Goal: Complete application form

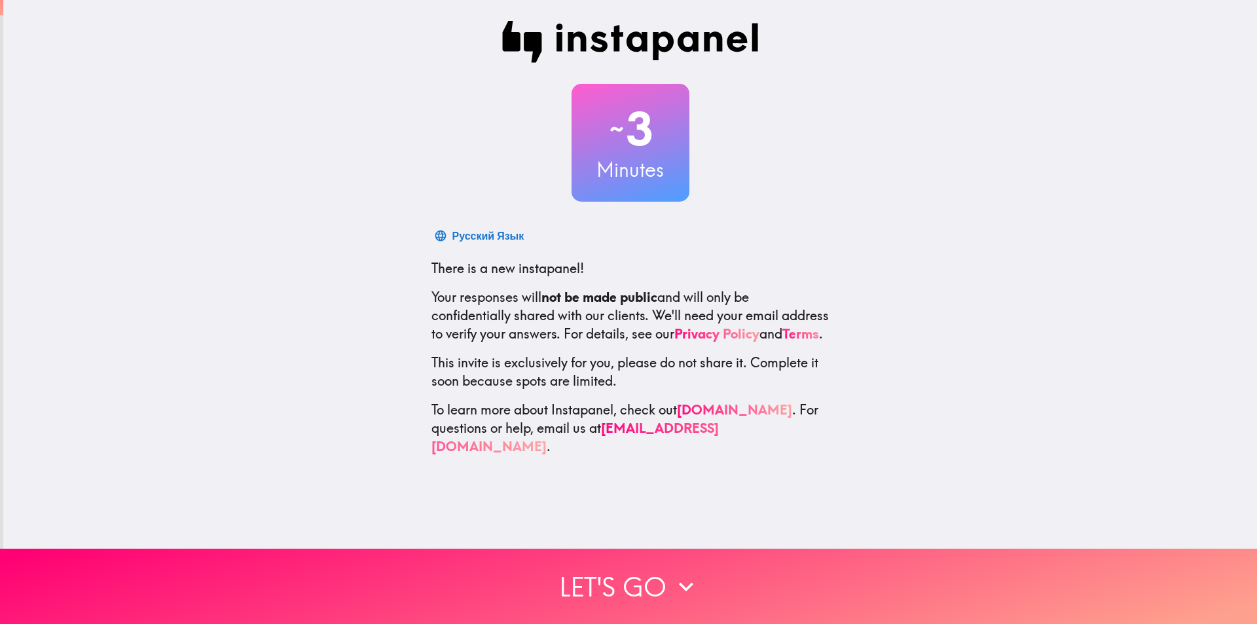
click at [650, 566] on button "Let's go" at bounding box center [628, 586] width 1257 height 75
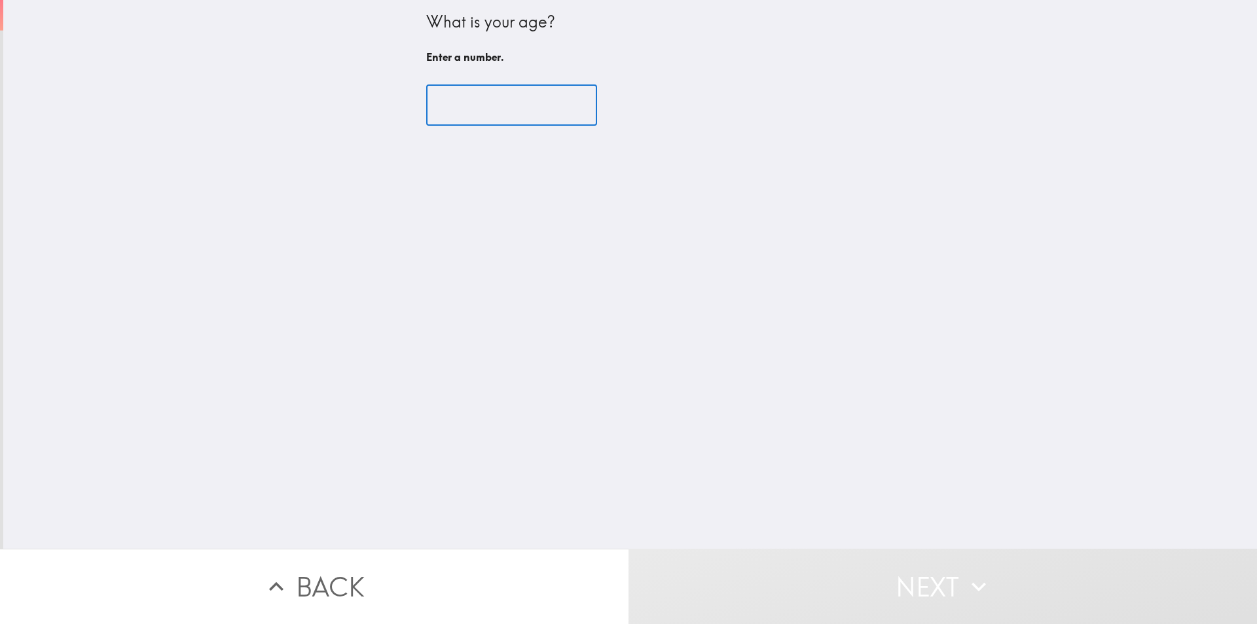
click at [477, 96] on input "number" at bounding box center [511, 105] width 171 height 41
click at [469, 110] on input "number" at bounding box center [511, 105] width 171 height 41
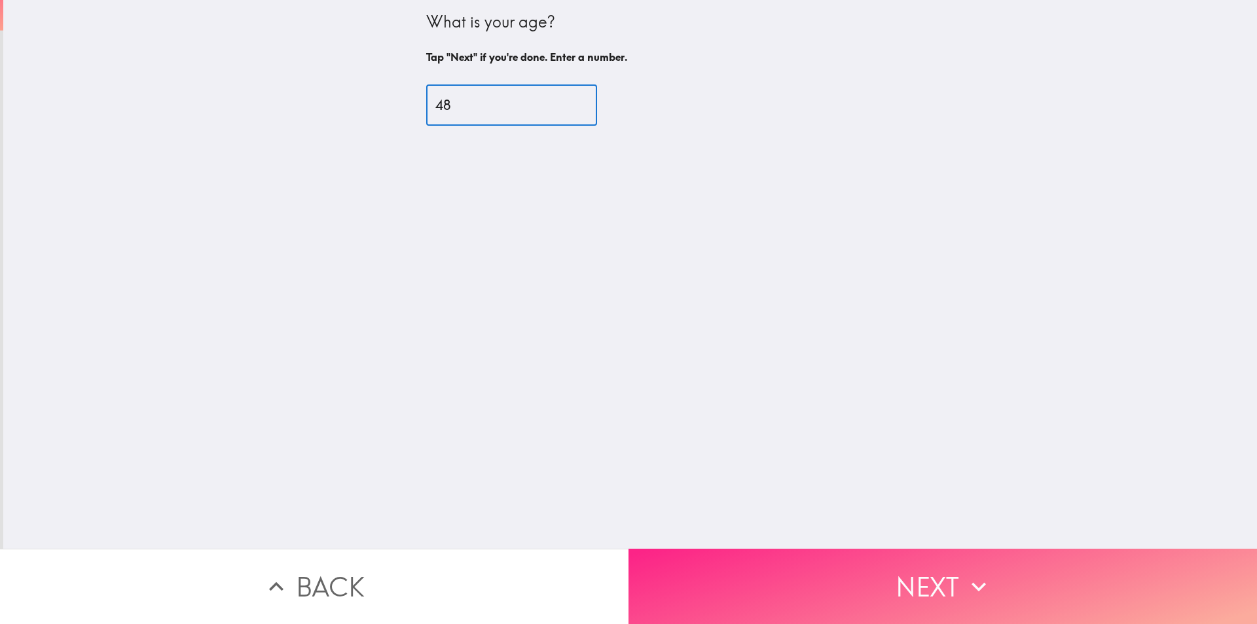
type input "48"
click at [718, 574] on button "Next" at bounding box center [943, 586] width 629 height 75
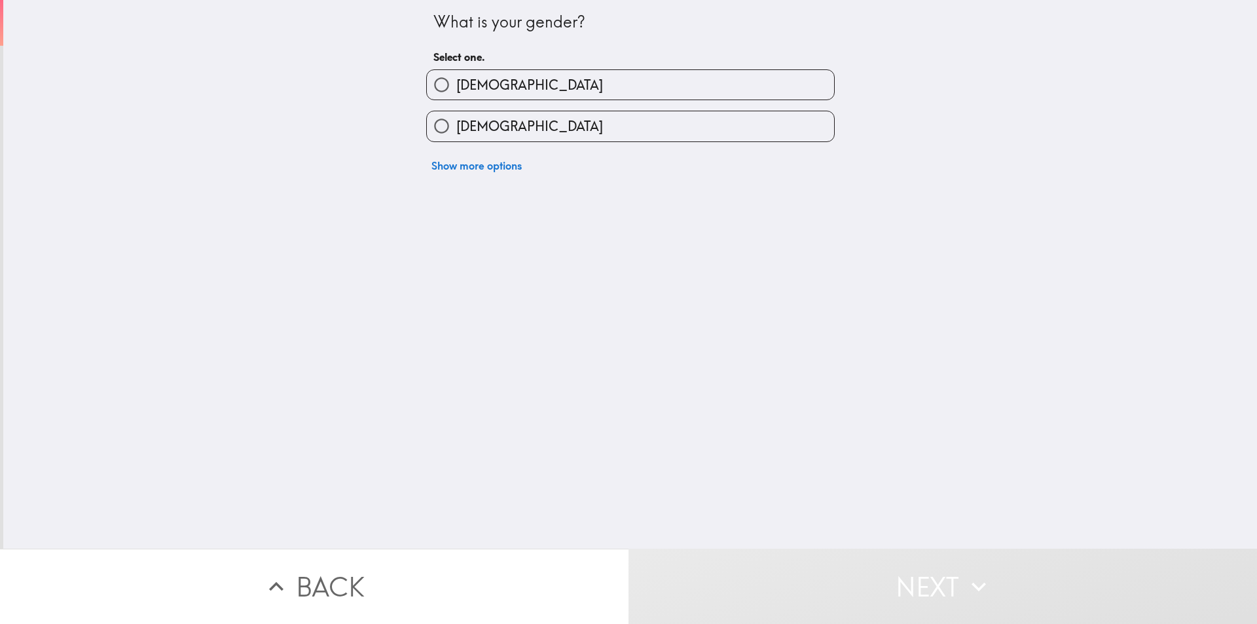
click at [598, 91] on label "[DEMOGRAPHIC_DATA]" at bounding box center [630, 84] width 407 height 29
click at [456, 91] on input "[DEMOGRAPHIC_DATA]" at bounding box center [441, 84] width 29 height 29
radio input "true"
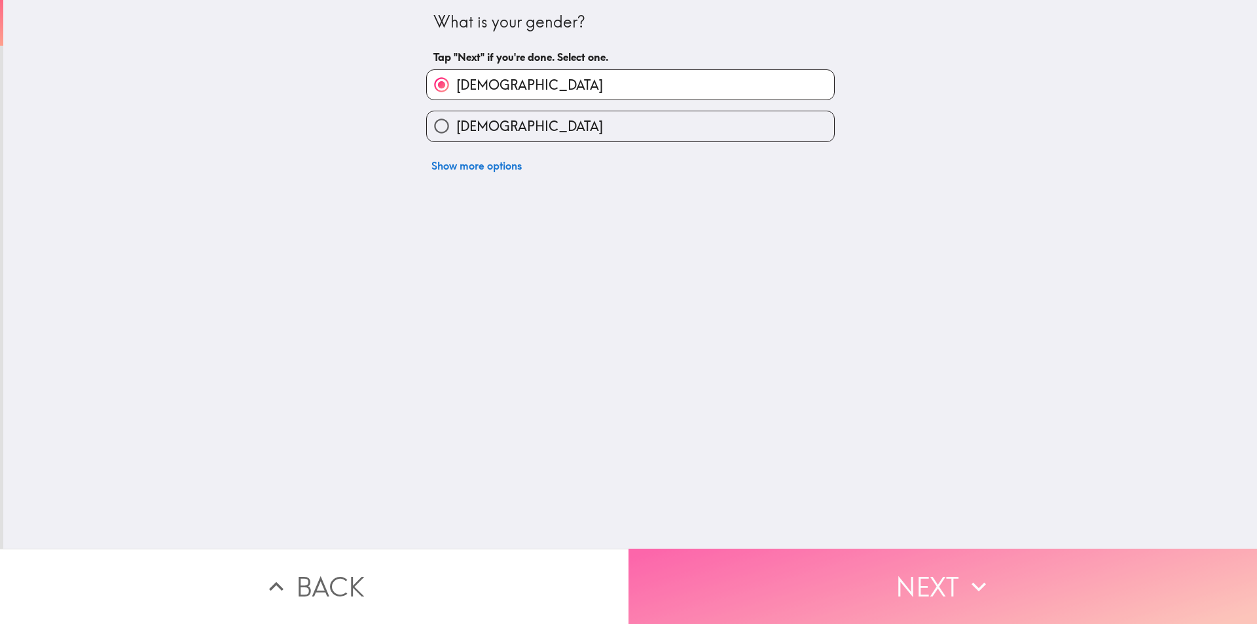
click at [686, 553] on button "Next" at bounding box center [943, 586] width 629 height 75
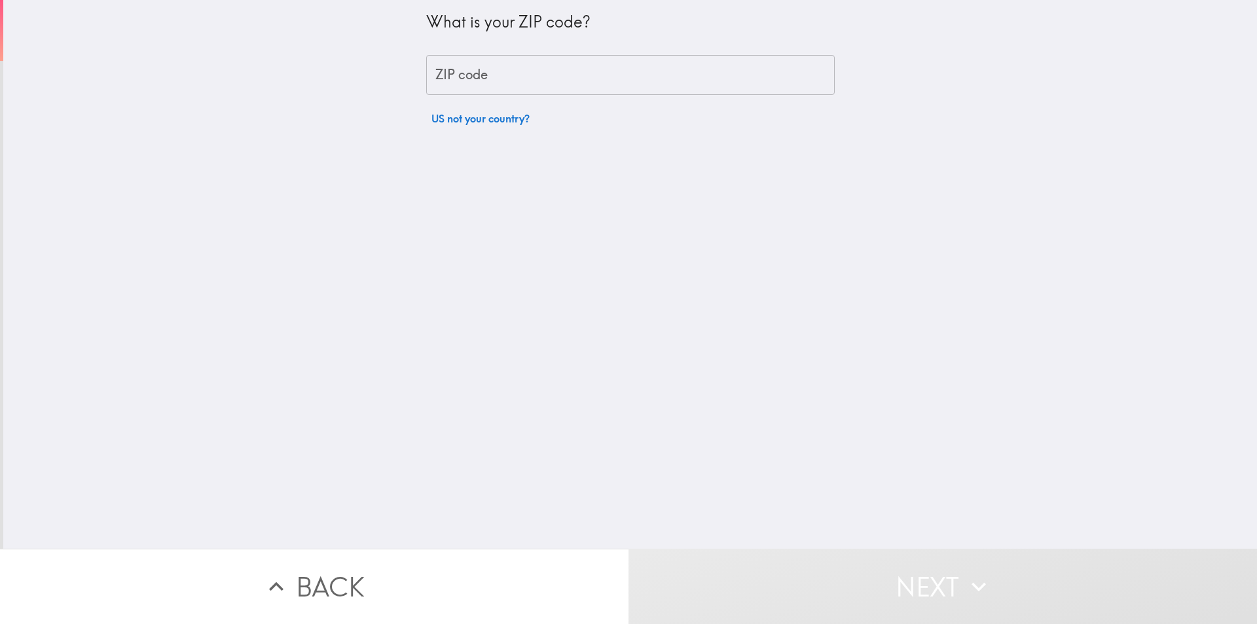
click at [561, 82] on input "ZIP code" at bounding box center [630, 75] width 409 height 41
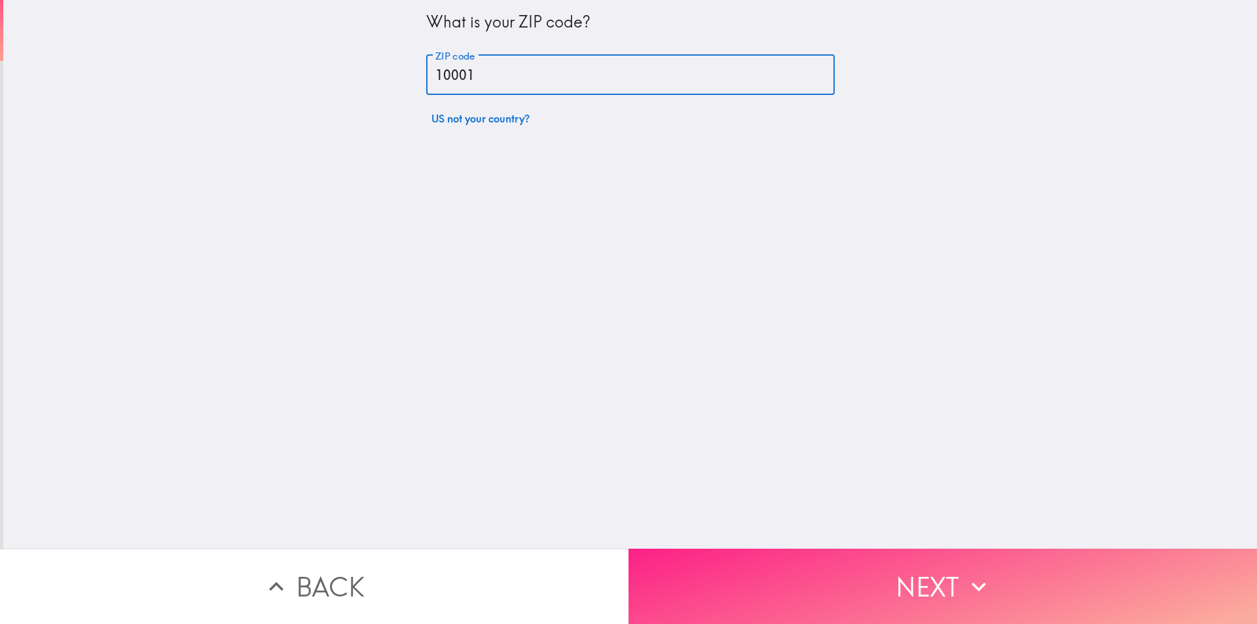
type input "10001"
click at [720, 581] on button "Next" at bounding box center [943, 586] width 629 height 75
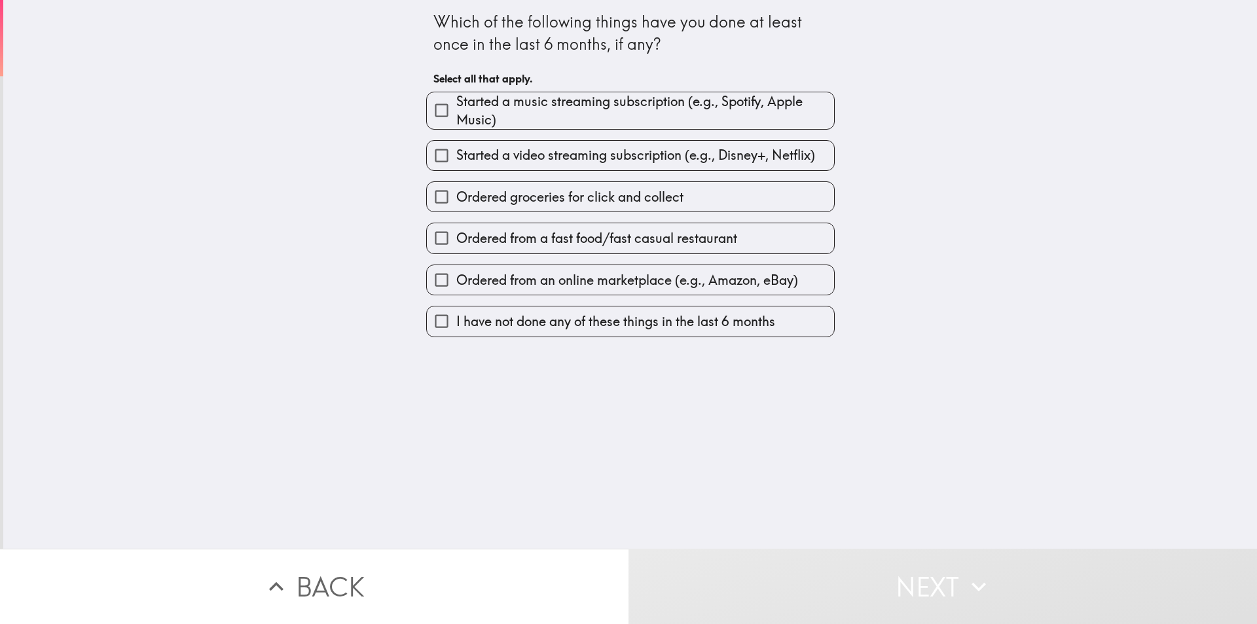
click at [555, 110] on span "Started a music streaming subscription (e.g., Spotify, Apple Music)" at bounding box center [645, 110] width 378 height 37
click at [456, 110] on input "Started a music streaming subscription (e.g., Spotify, Apple Music)" at bounding box center [441, 110] width 29 height 29
checkbox input "true"
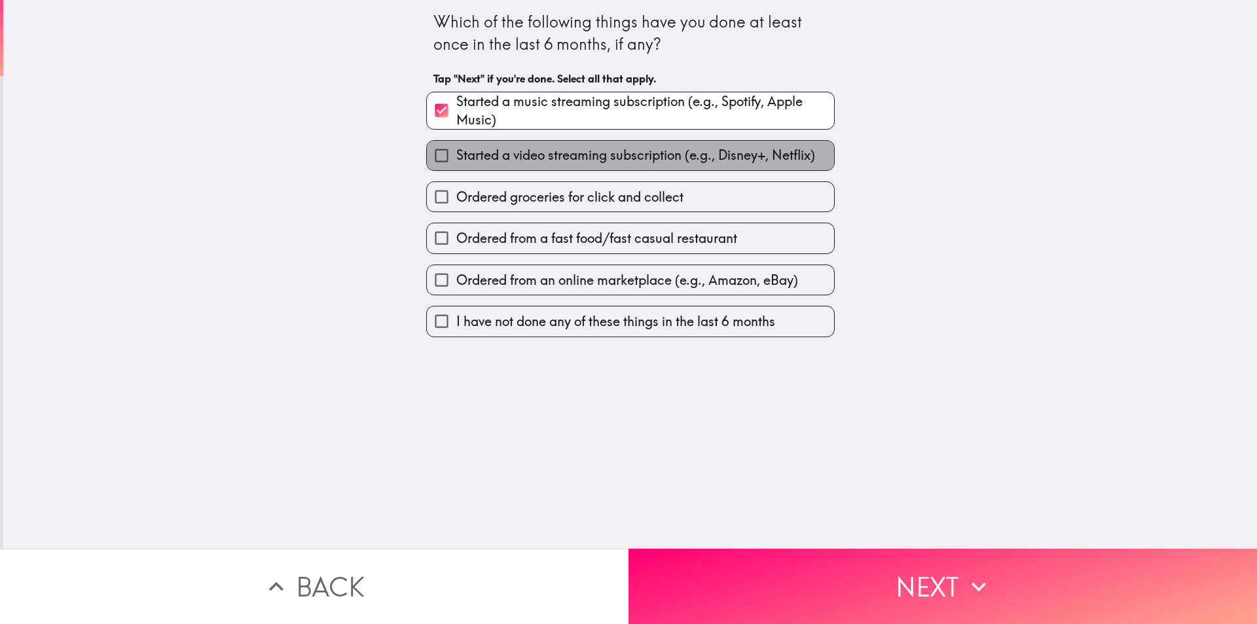
click at [548, 152] on span "Started a video streaming subscription (e.g., Disney+, Netflix)" at bounding box center [635, 155] width 359 height 18
click at [456, 152] on input "Started a video streaming subscription (e.g., Disney+, Netflix)" at bounding box center [441, 155] width 29 height 29
checkbox input "true"
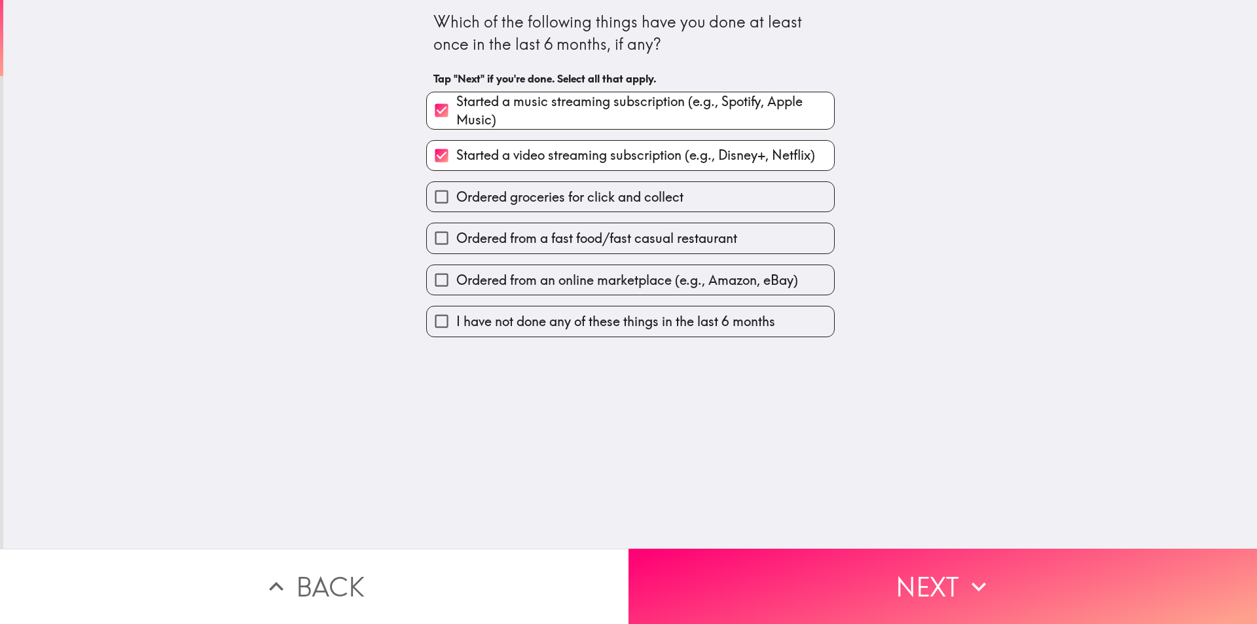
click at [621, 200] on span "Ordered groceries for click and collect" at bounding box center [569, 197] width 227 height 18
click at [456, 200] on input "Ordered groceries for click and collect" at bounding box center [441, 196] width 29 height 29
checkbox input "true"
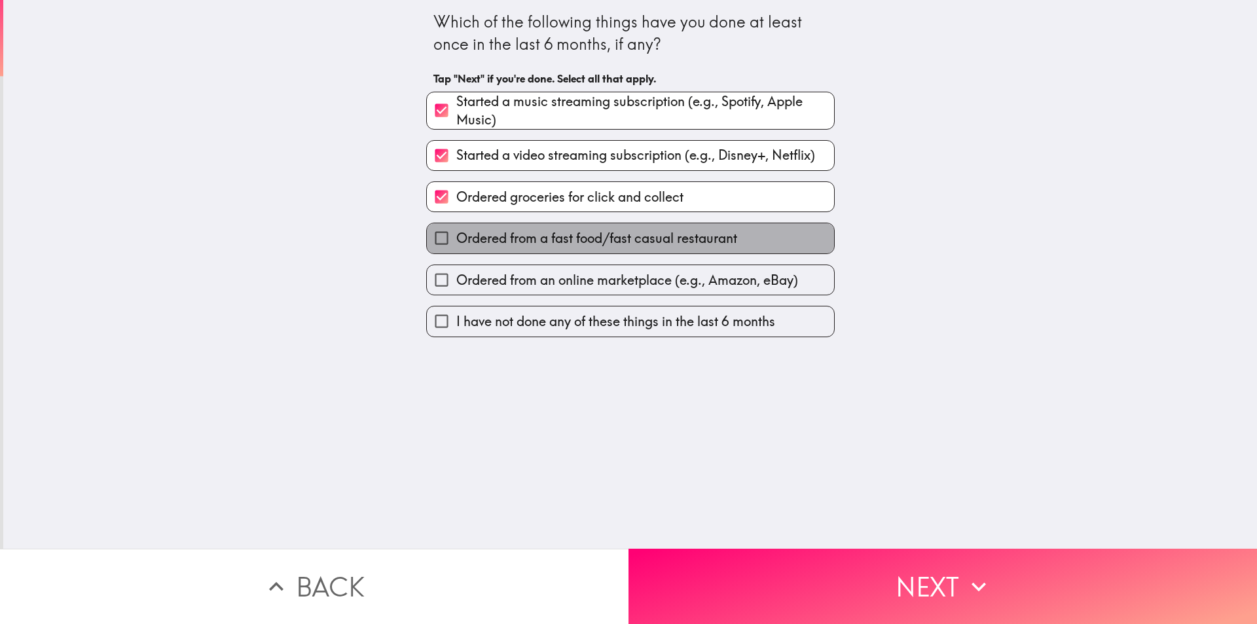
click at [585, 243] on span "Ordered from a fast food/fast casual restaurant" at bounding box center [596, 238] width 281 height 18
click at [456, 243] on input "Ordered from a fast food/fast casual restaurant" at bounding box center [441, 237] width 29 height 29
checkbox input "true"
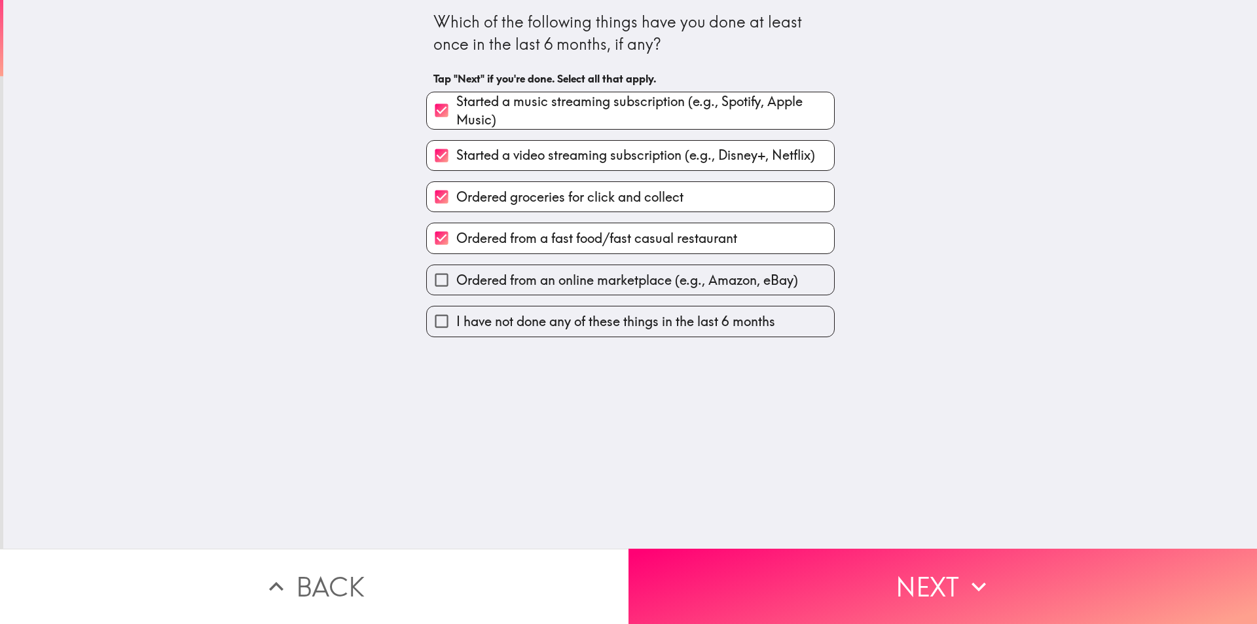
click at [567, 270] on label "Ordered from an online marketplace (e.g., Amazon, eBay)" at bounding box center [630, 279] width 407 height 29
click at [456, 270] on input "Ordered from an online marketplace (e.g., Amazon, eBay)" at bounding box center [441, 279] width 29 height 29
checkbox input "true"
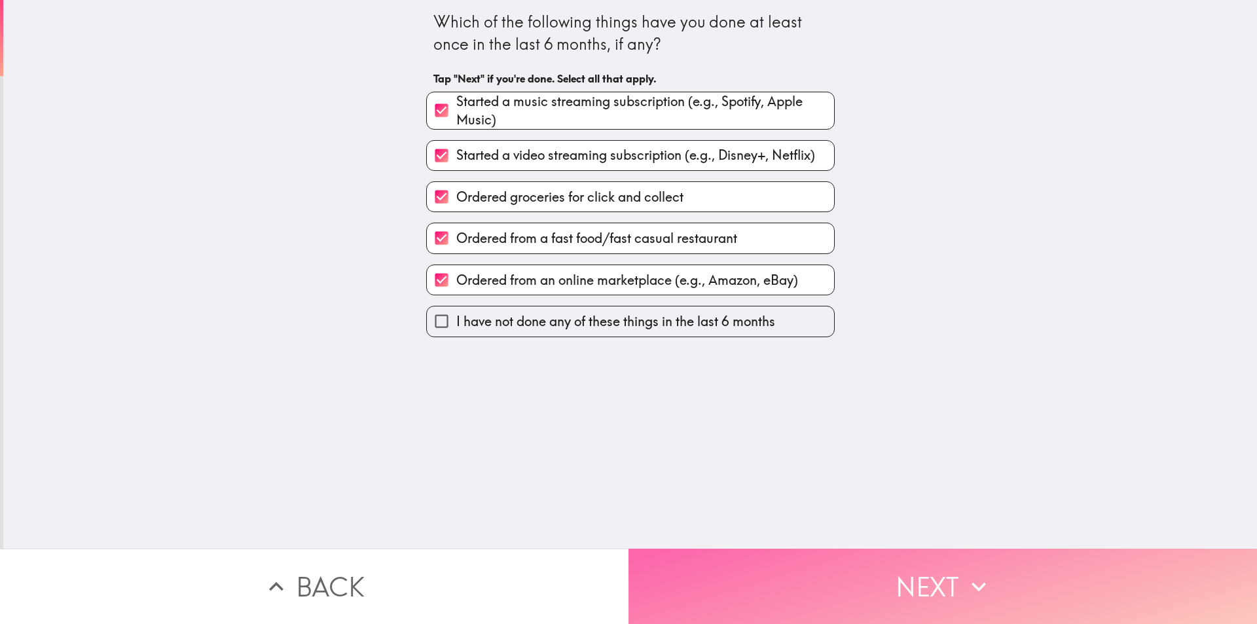
click at [750, 591] on button "Next" at bounding box center [943, 586] width 629 height 75
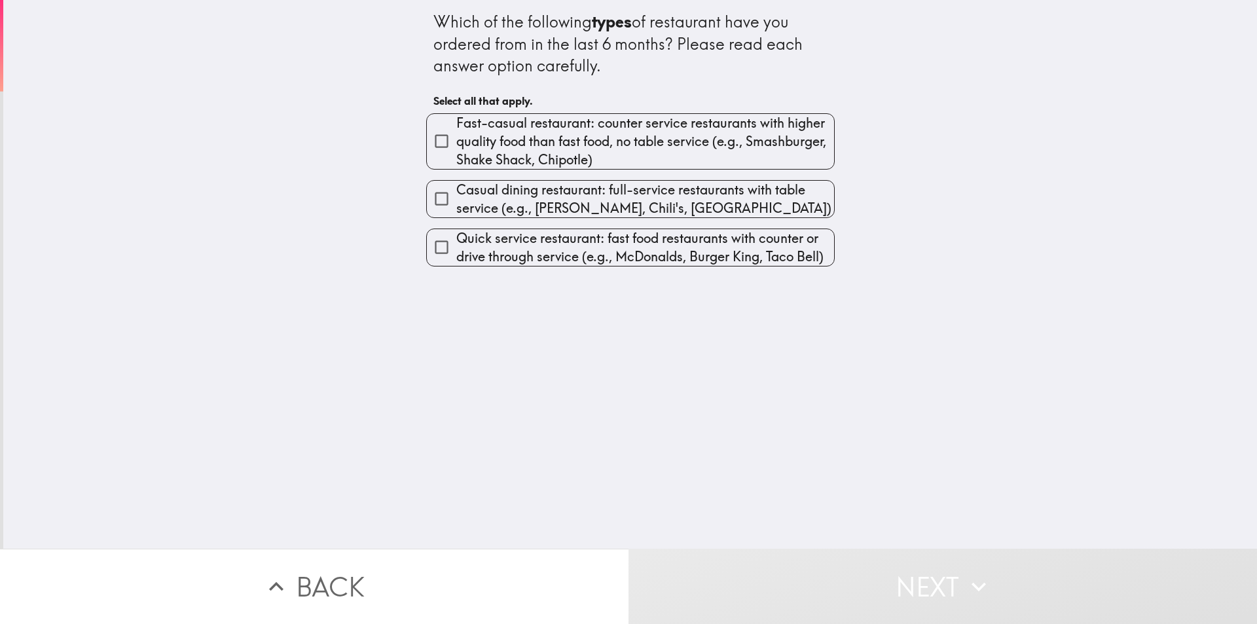
click at [619, 143] on span "Fast-casual restaurant: counter service restaurants with higher quality food th…" at bounding box center [645, 141] width 378 height 55
click at [456, 143] on input "Fast-casual restaurant: counter service restaurants with higher quality food th…" at bounding box center [441, 140] width 29 height 29
checkbox input "true"
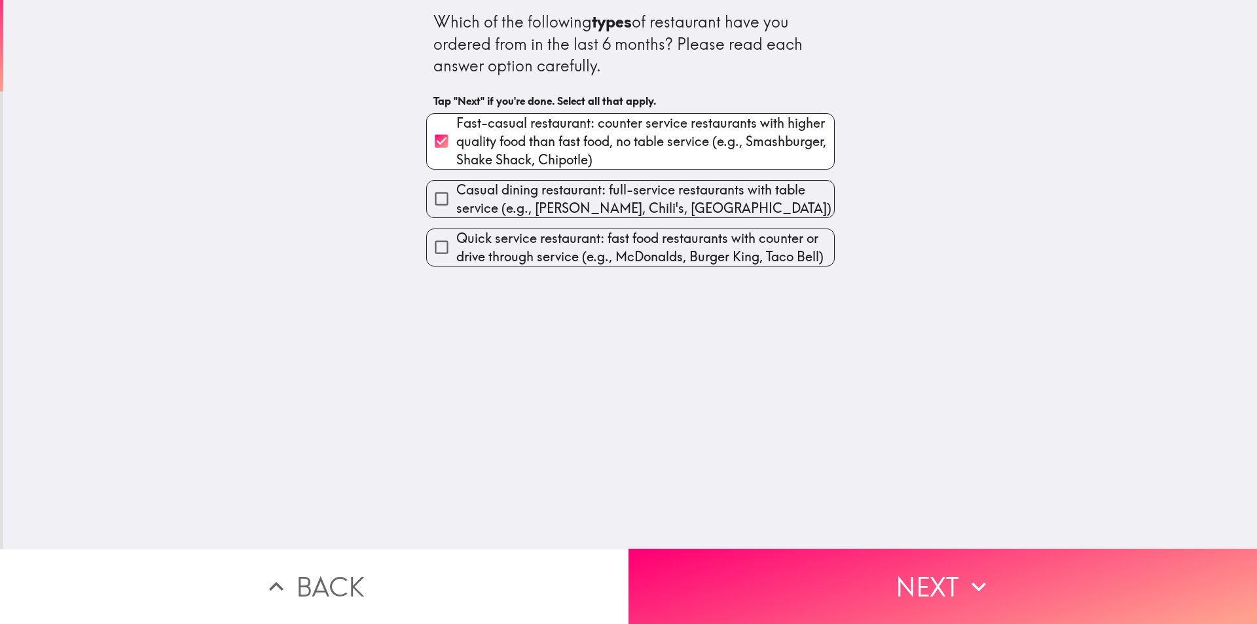
click at [589, 194] on span "Casual dining restaurant: full-service restaurants with table service (e.g., [P…" at bounding box center [645, 199] width 378 height 37
click at [456, 194] on input "Casual dining restaurant: full-service restaurants with table service (e.g., [P…" at bounding box center [441, 198] width 29 height 29
checkbox input "true"
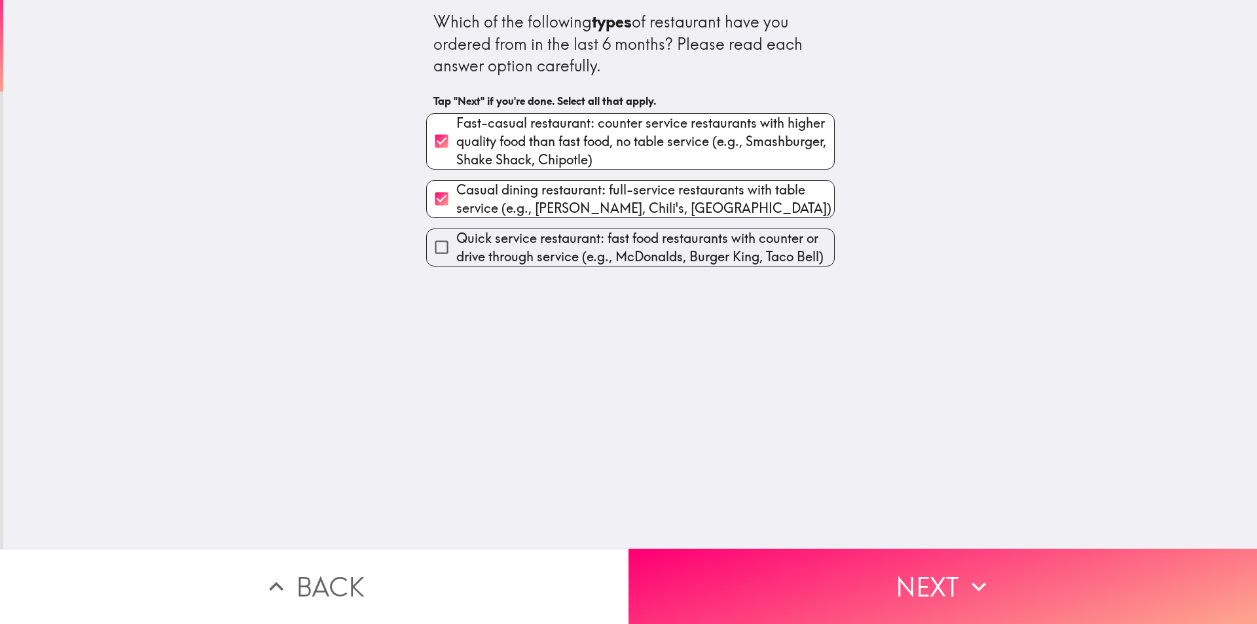
click at [573, 268] on div "Which of the following types of restaurant have you ordered from in the last 6 …" at bounding box center [630, 274] width 1254 height 549
click at [680, 252] on span "Quick service restaurant: fast food restaurants with counter or drive through s…" at bounding box center [645, 247] width 378 height 37
click at [456, 252] on input "Quick service restaurant: fast food restaurants with counter or drive through s…" at bounding box center [441, 246] width 29 height 29
checkbox input "true"
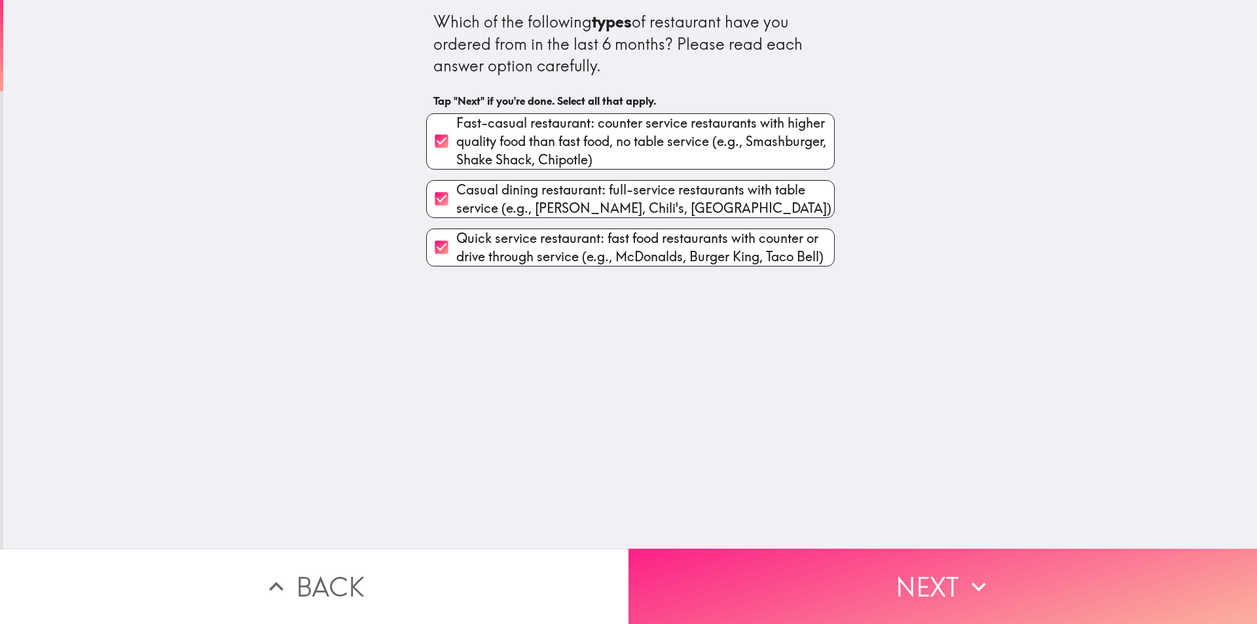
click at [691, 581] on button "Next" at bounding box center [943, 586] width 629 height 75
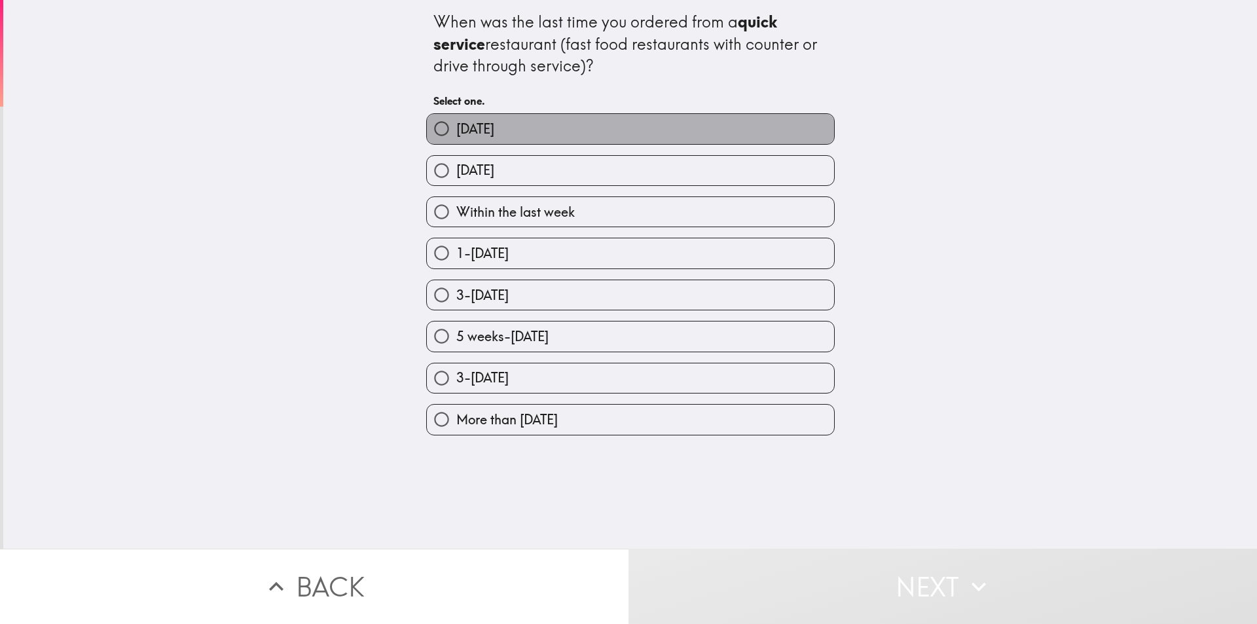
click at [629, 129] on label "[DATE]" at bounding box center [630, 128] width 407 height 29
click at [456, 129] on input "[DATE]" at bounding box center [441, 128] width 29 height 29
radio input "true"
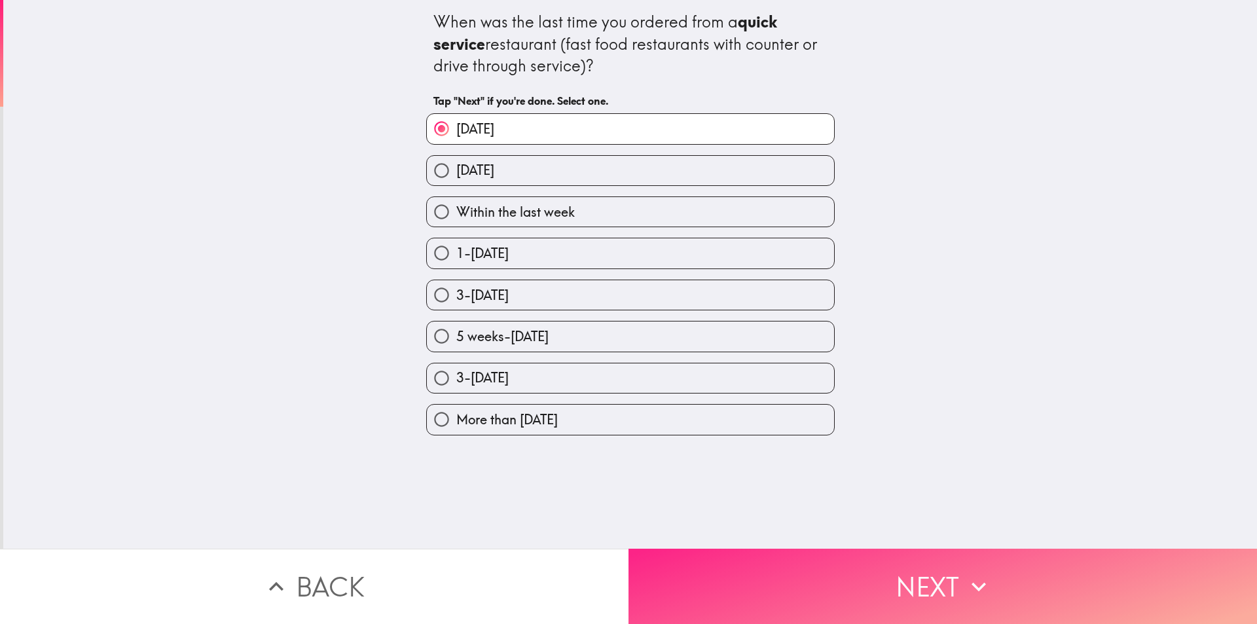
click at [752, 589] on button "Next" at bounding box center [943, 586] width 629 height 75
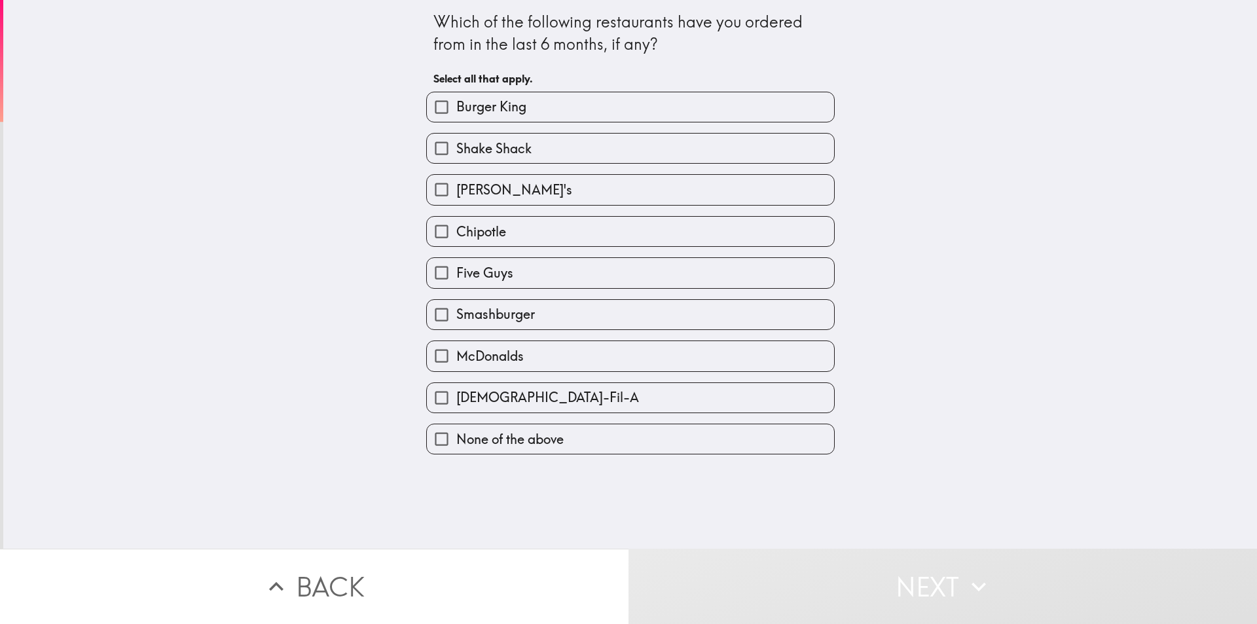
click at [534, 105] on label "Burger King" at bounding box center [630, 106] width 407 height 29
click at [456, 105] on input "Burger King" at bounding box center [441, 106] width 29 height 29
checkbox input "true"
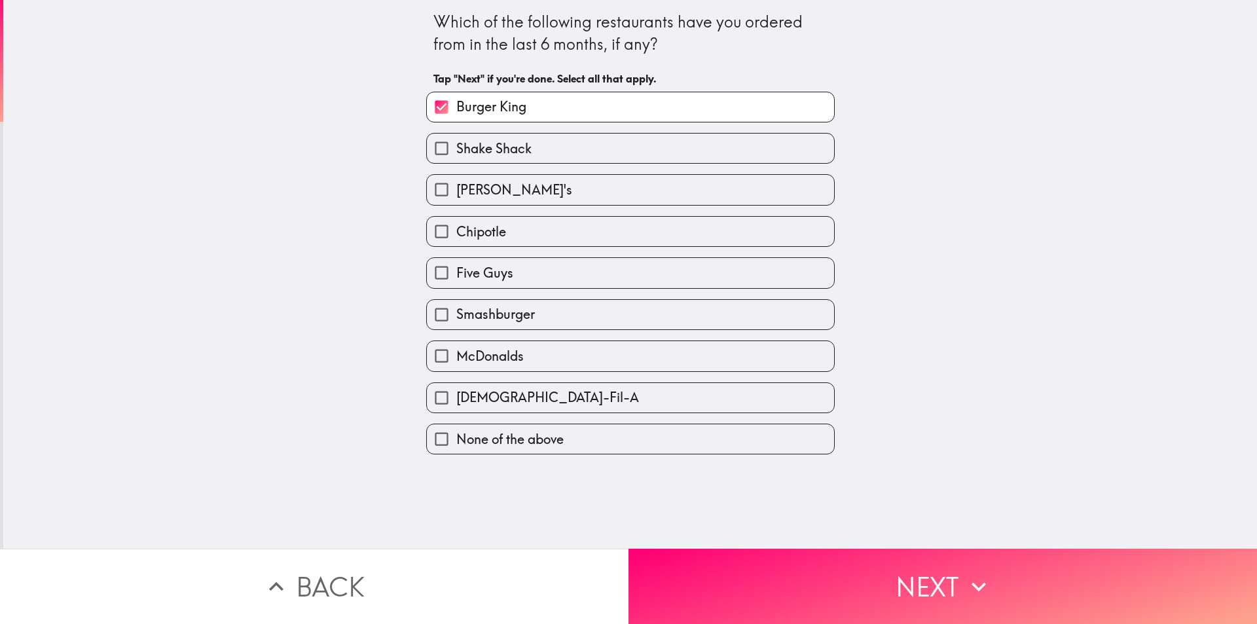
click at [506, 194] on label "[PERSON_NAME]'s" at bounding box center [630, 189] width 407 height 29
click at [456, 194] on input "[PERSON_NAME]'s" at bounding box center [441, 189] width 29 height 29
checkbox input "true"
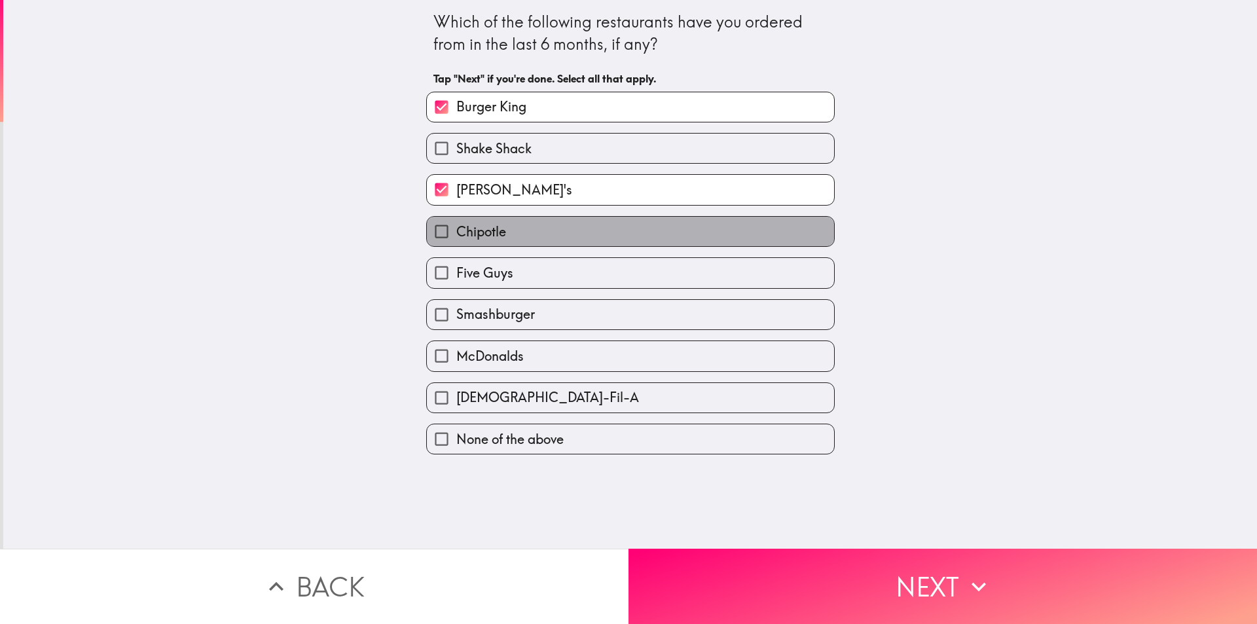
click at [508, 229] on label "Chipotle" at bounding box center [630, 231] width 407 height 29
click at [456, 229] on input "Chipotle" at bounding box center [441, 231] width 29 height 29
checkbox input "true"
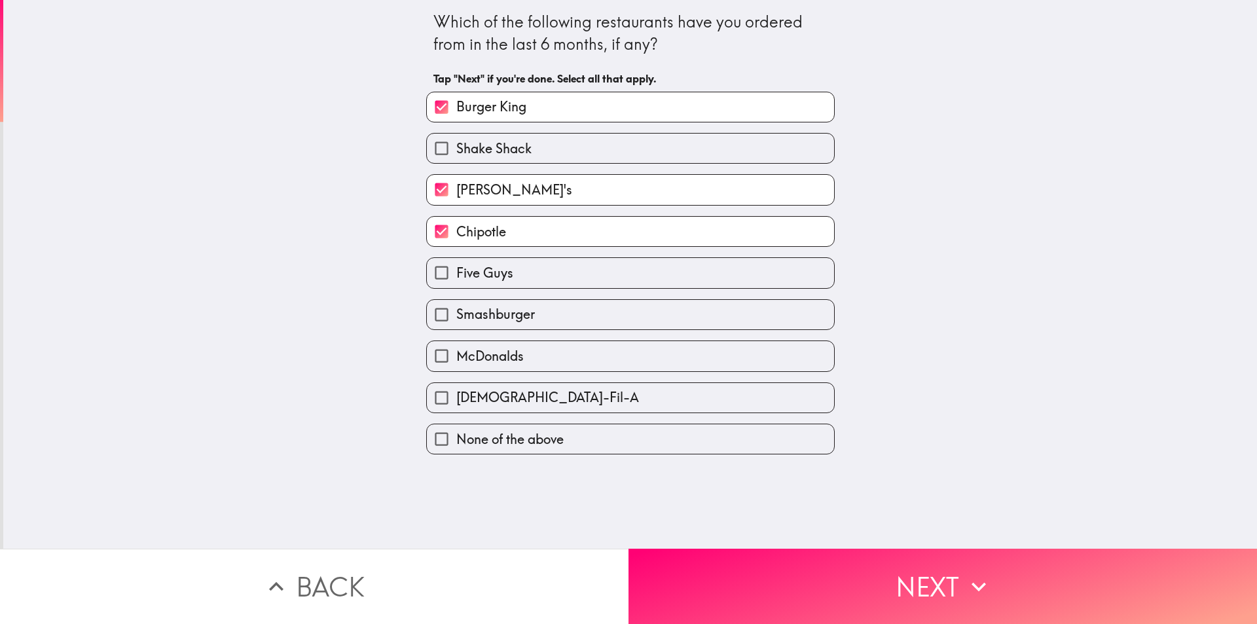
click at [510, 278] on label "Five Guys" at bounding box center [630, 272] width 407 height 29
click at [456, 278] on input "Five Guys" at bounding box center [441, 272] width 29 height 29
checkbox input "true"
click at [502, 355] on span "McDonalds" at bounding box center [489, 356] width 67 height 18
click at [456, 355] on input "McDonalds" at bounding box center [441, 355] width 29 height 29
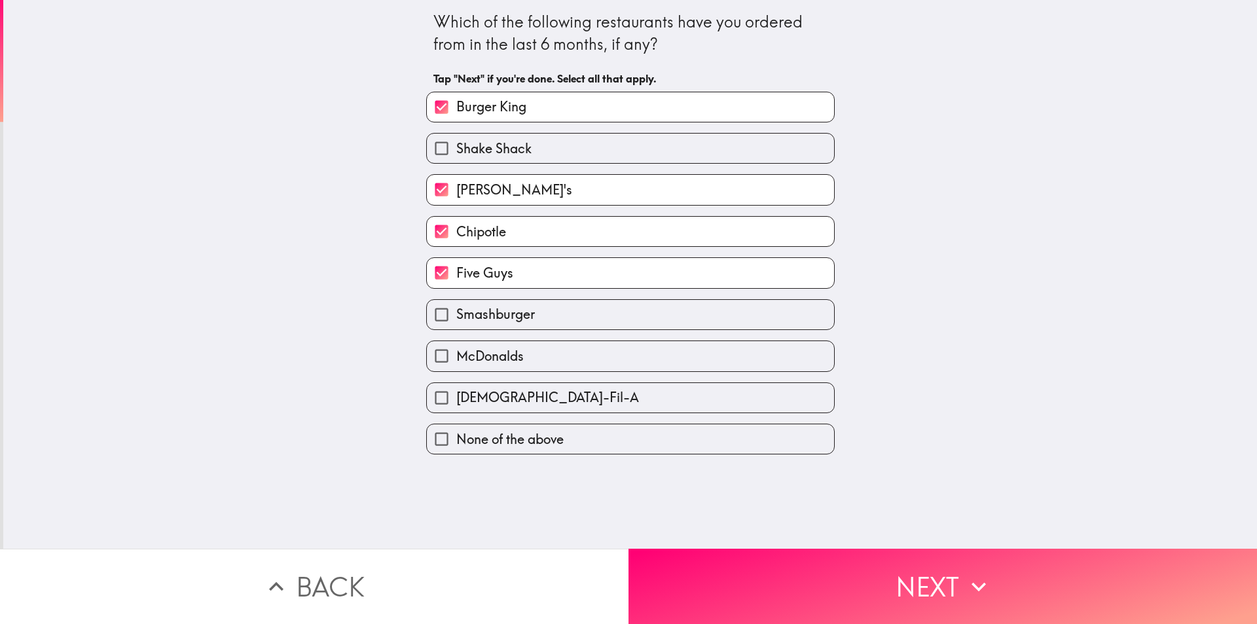
checkbox input "true"
click at [502, 404] on span "[DEMOGRAPHIC_DATA]-Fil-A" at bounding box center [547, 397] width 183 height 18
click at [456, 404] on input "[DEMOGRAPHIC_DATA]-Fil-A" at bounding box center [441, 397] width 29 height 29
checkbox input "true"
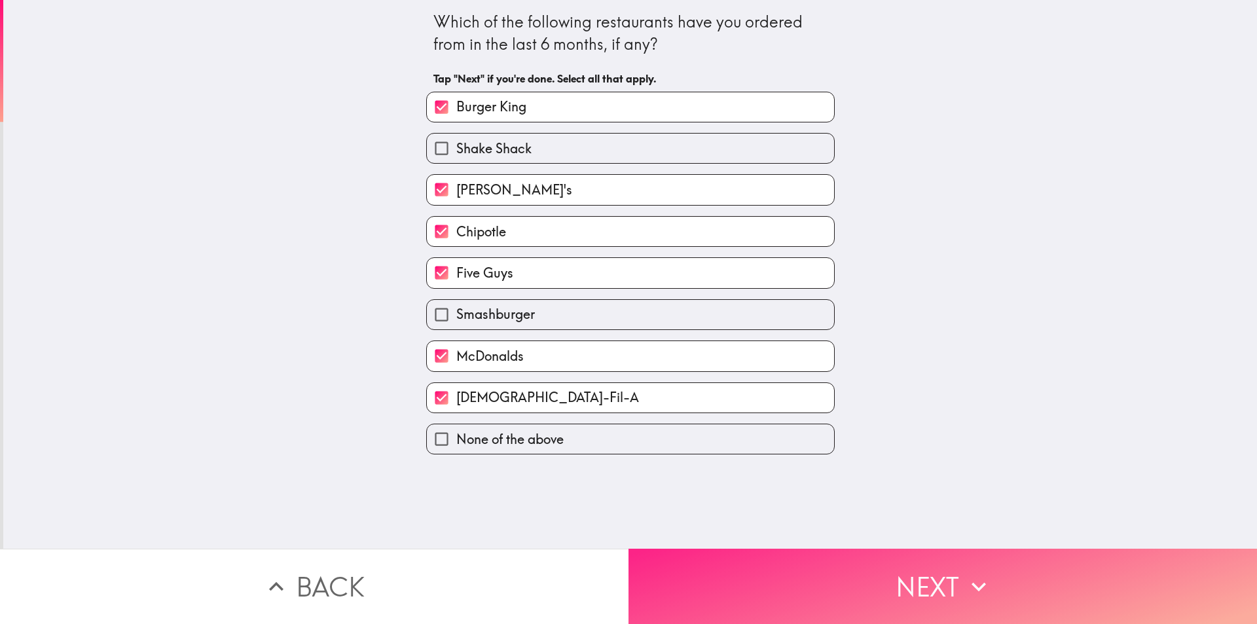
click at [687, 549] on button "Next" at bounding box center [943, 586] width 629 height 75
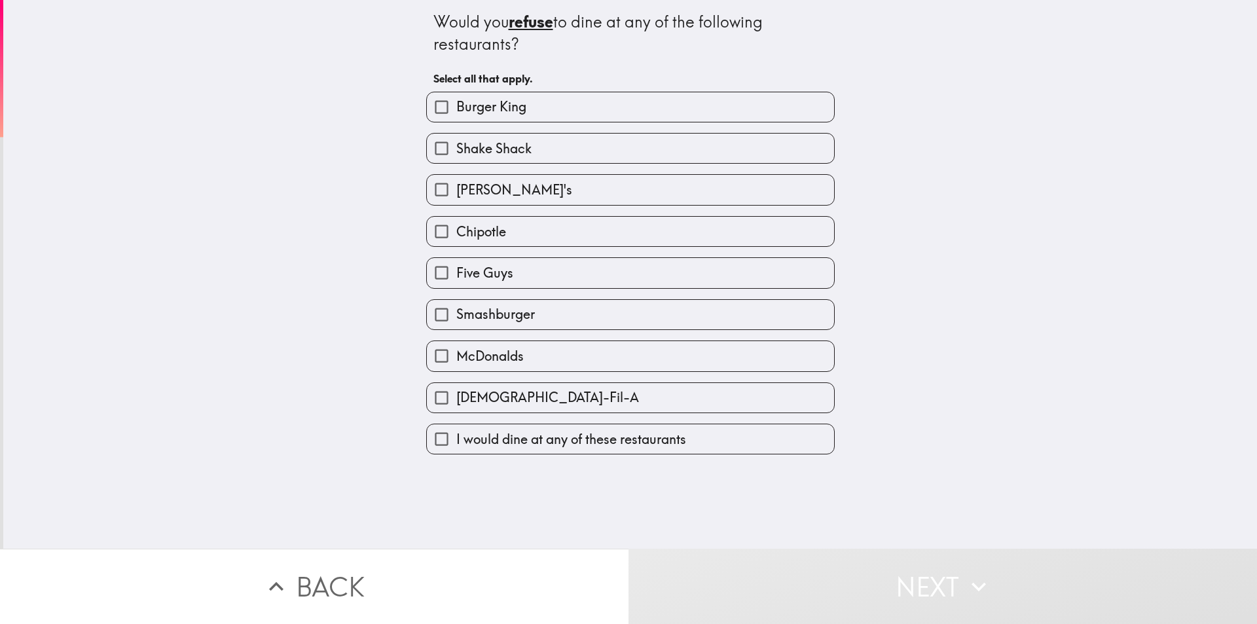
click at [536, 139] on label "Shake Shack" at bounding box center [630, 148] width 407 height 29
click at [456, 139] on input "Shake Shack" at bounding box center [441, 148] width 29 height 29
checkbox input "true"
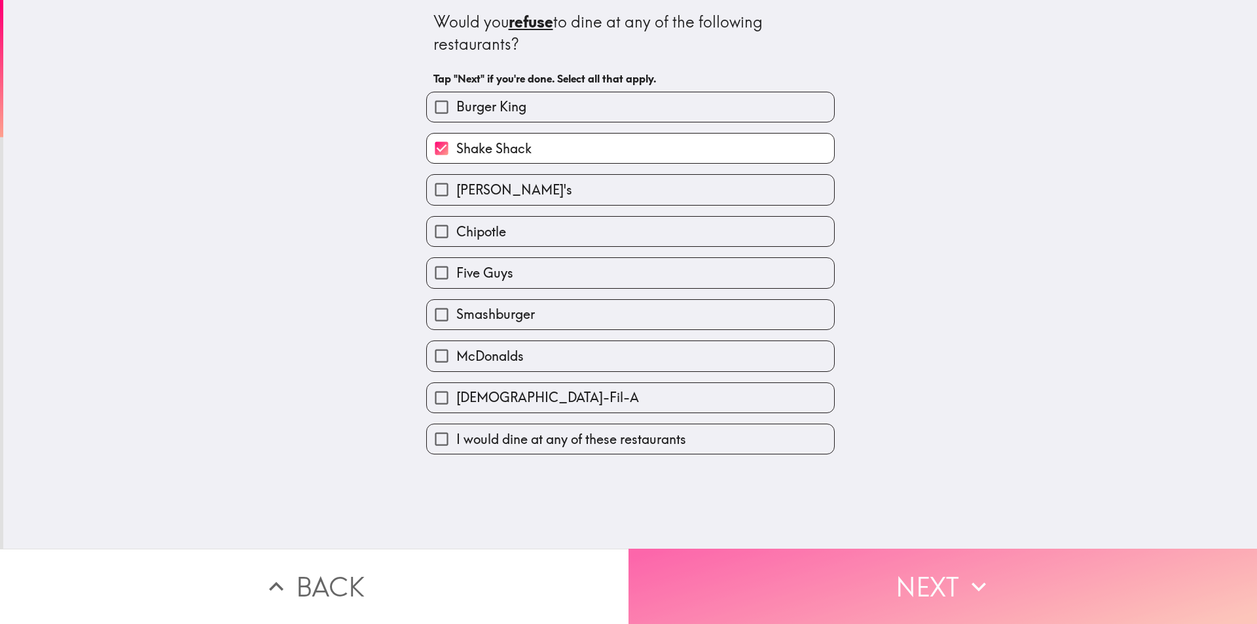
click at [728, 560] on button "Next" at bounding box center [943, 586] width 629 height 75
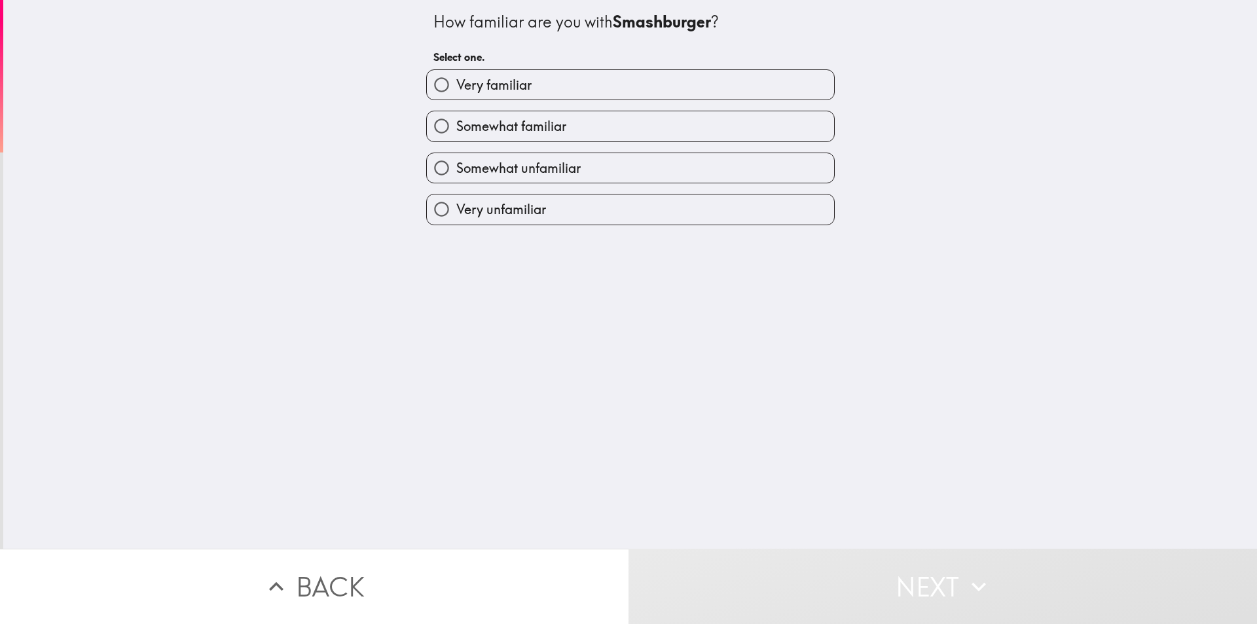
click at [596, 73] on label "Very familiar" at bounding box center [630, 84] width 407 height 29
click at [456, 73] on input "Very familiar" at bounding box center [441, 84] width 29 height 29
radio input "true"
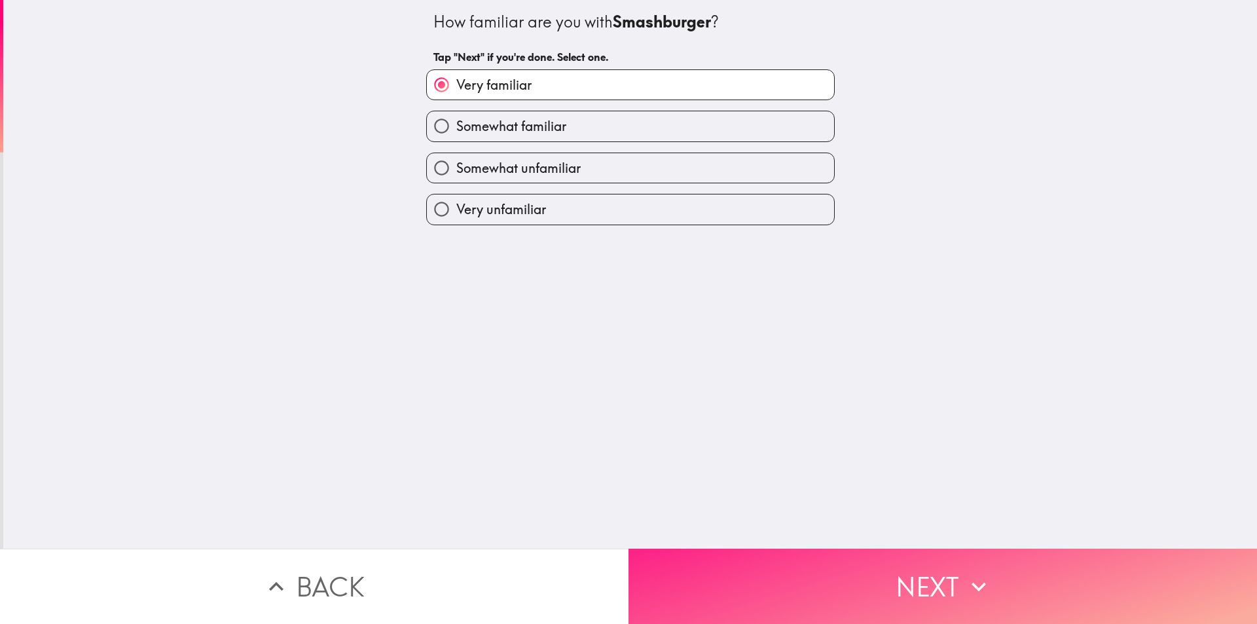
click at [729, 588] on button "Next" at bounding box center [943, 586] width 629 height 75
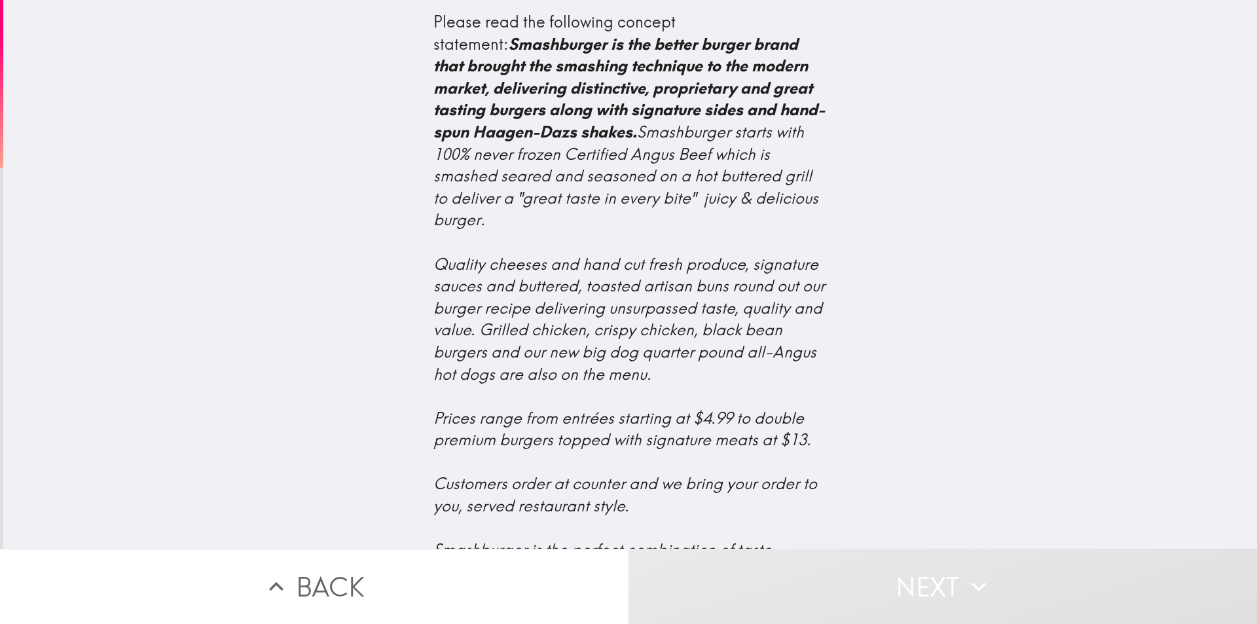
scroll to position [431, 0]
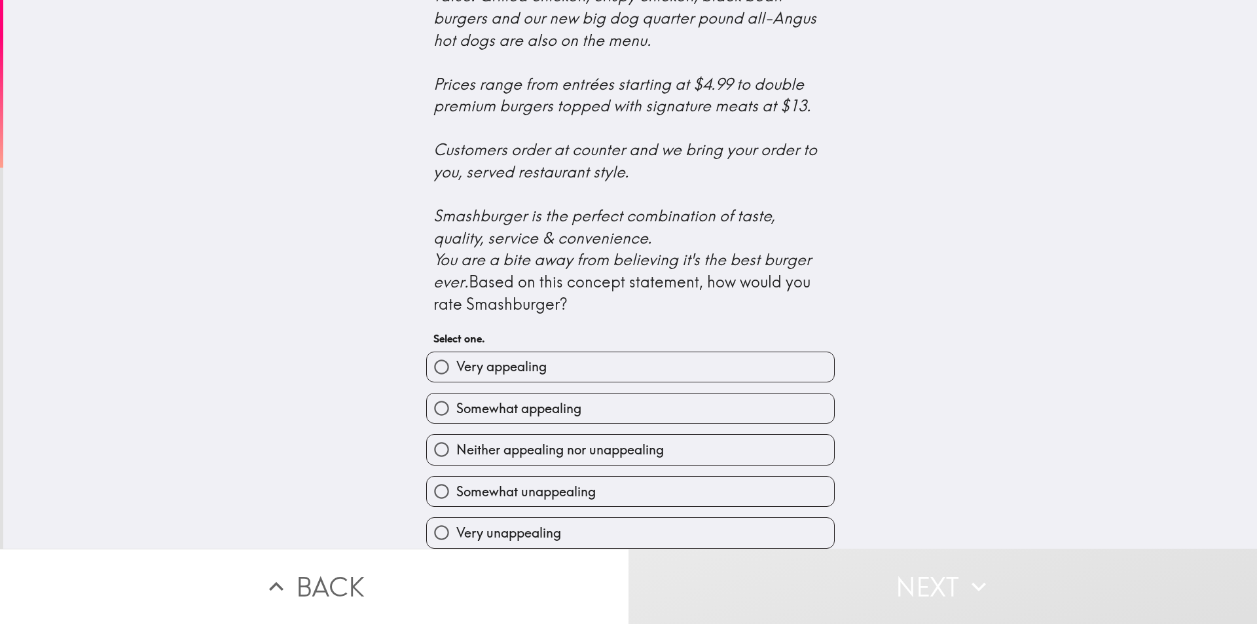
click at [550, 355] on label "Very appealing" at bounding box center [630, 366] width 407 height 29
click at [456, 355] on input "Very appealing" at bounding box center [441, 366] width 29 height 29
radio input "true"
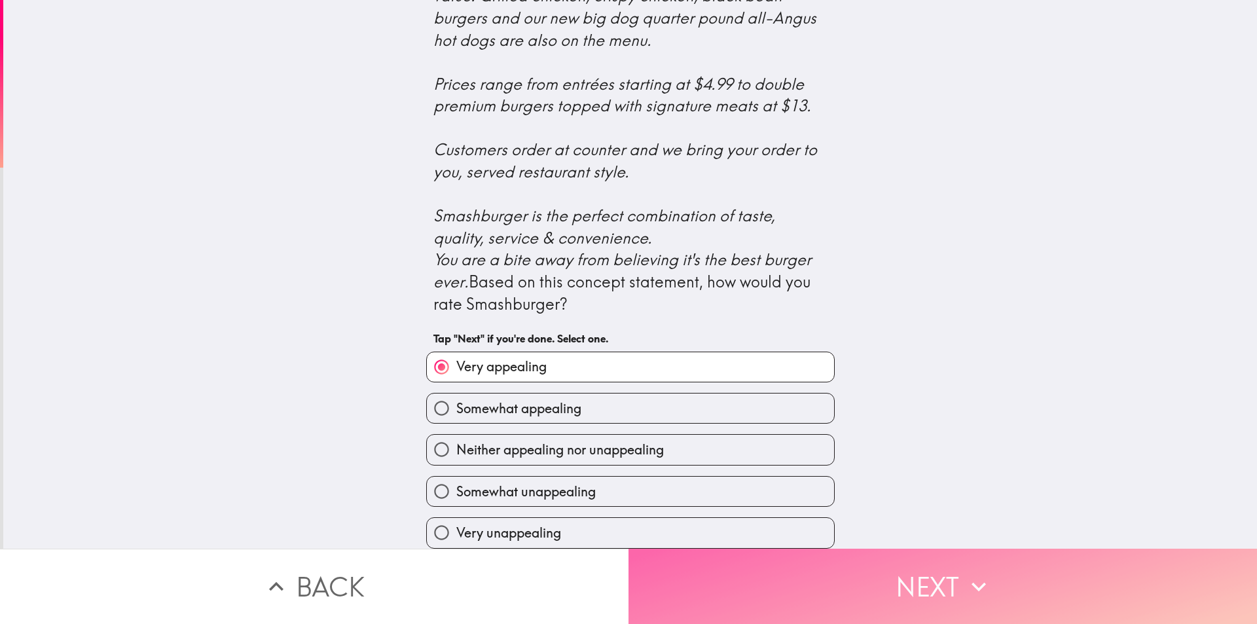
click at [704, 552] on button "Next" at bounding box center [943, 586] width 629 height 75
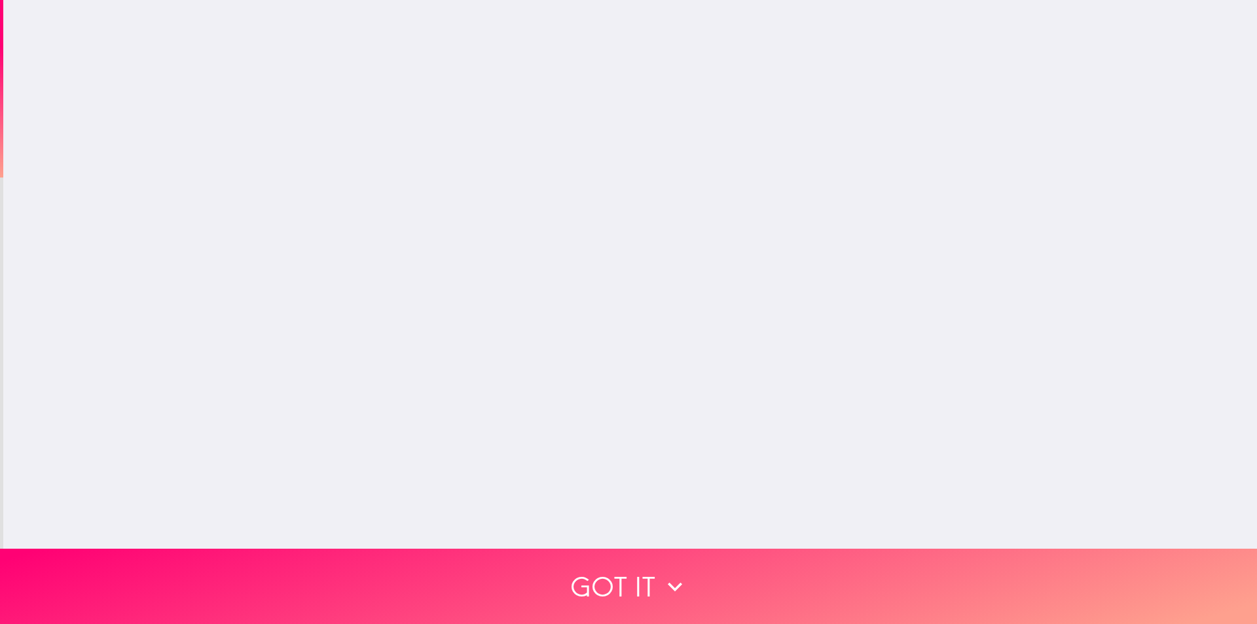
scroll to position [0, 0]
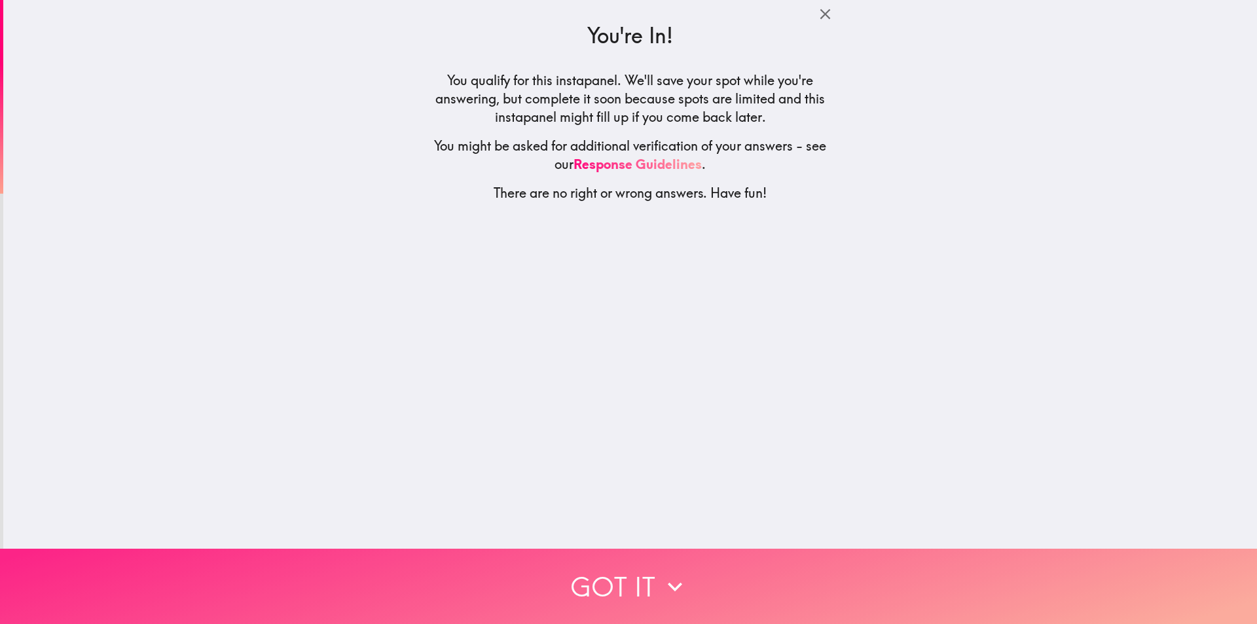
click at [649, 590] on button "Got it" at bounding box center [628, 586] width 1257 height 75
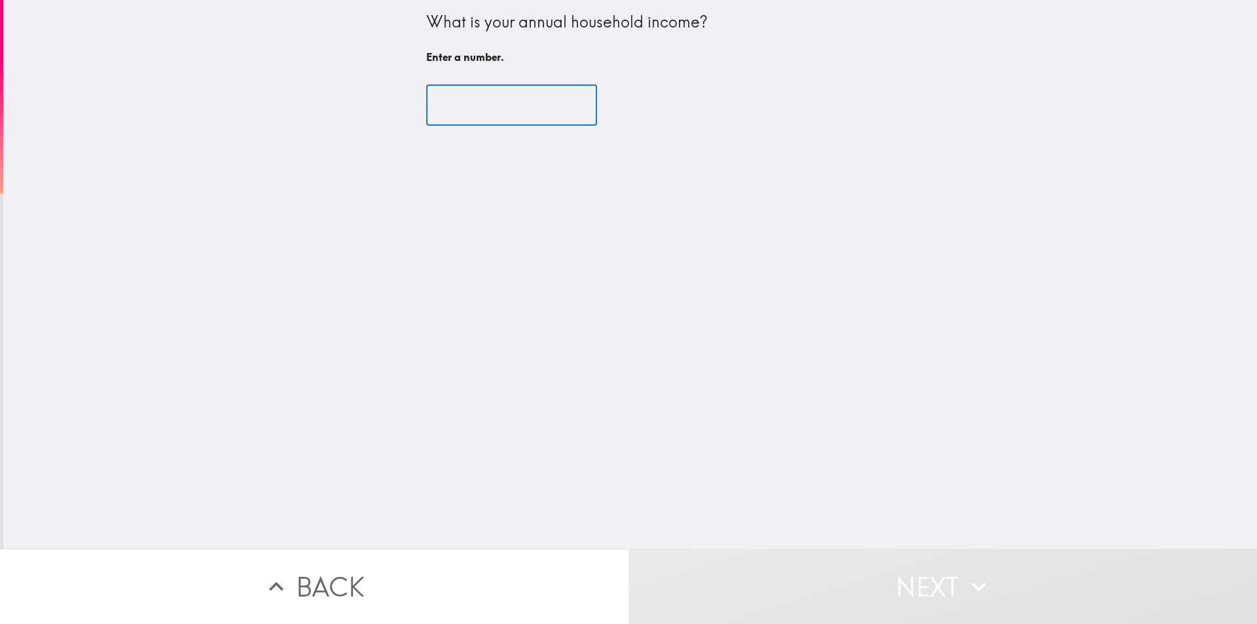
click at [473, 114] on input "number" at bounding box center [511, 105] width 171 height 41
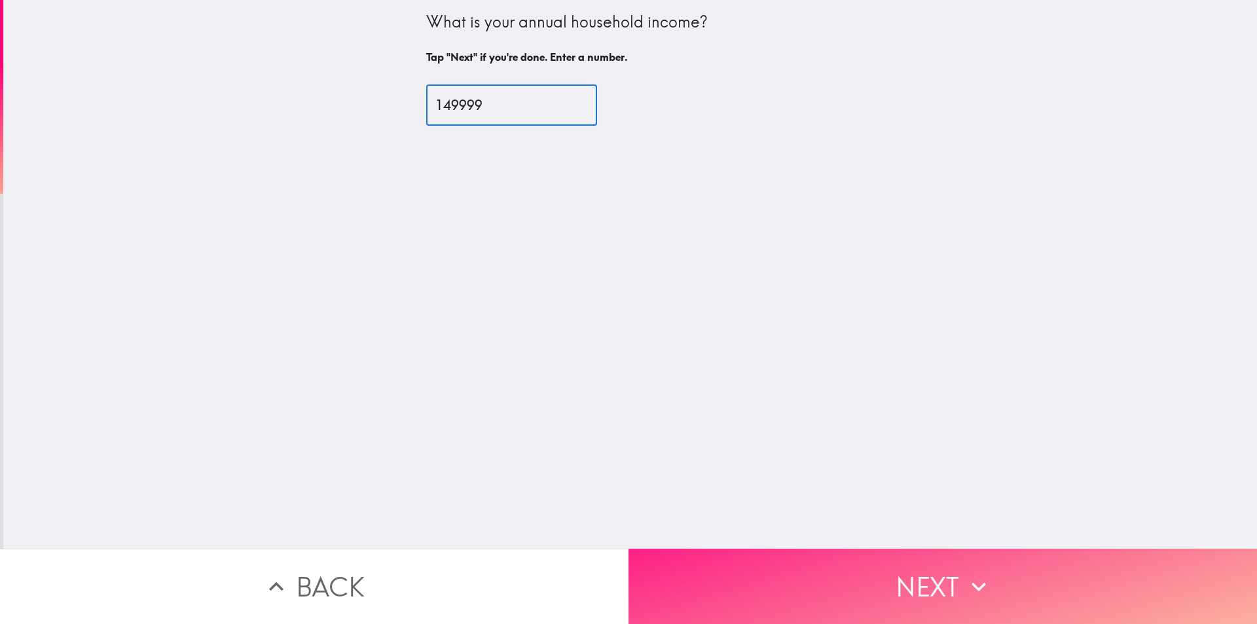
type input "149999"
click at [693, 563] on button "Next" at bounding box center [943, 586] width 629 height 75
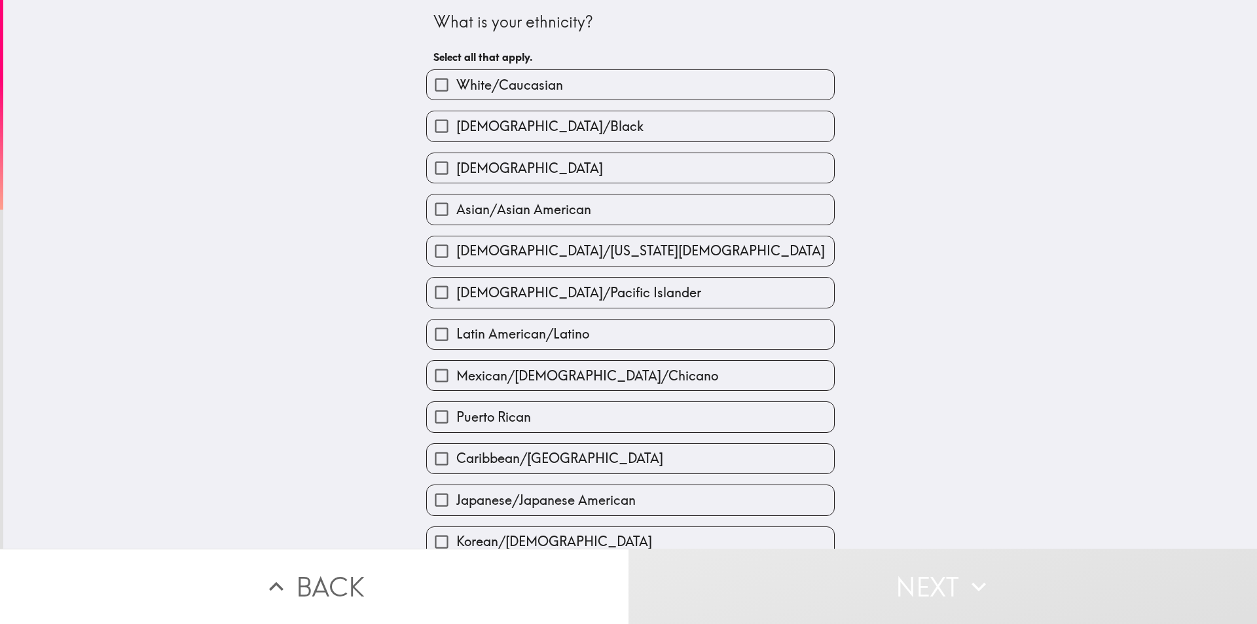
click at [683, 77] on label "White/Caucasian" at bounding box center [630, 84] width 407 height 29
click at [456, 77] on input "White/Caucasian" at bounding box center [441, 84] width 29 height 29
checkbox input "true"
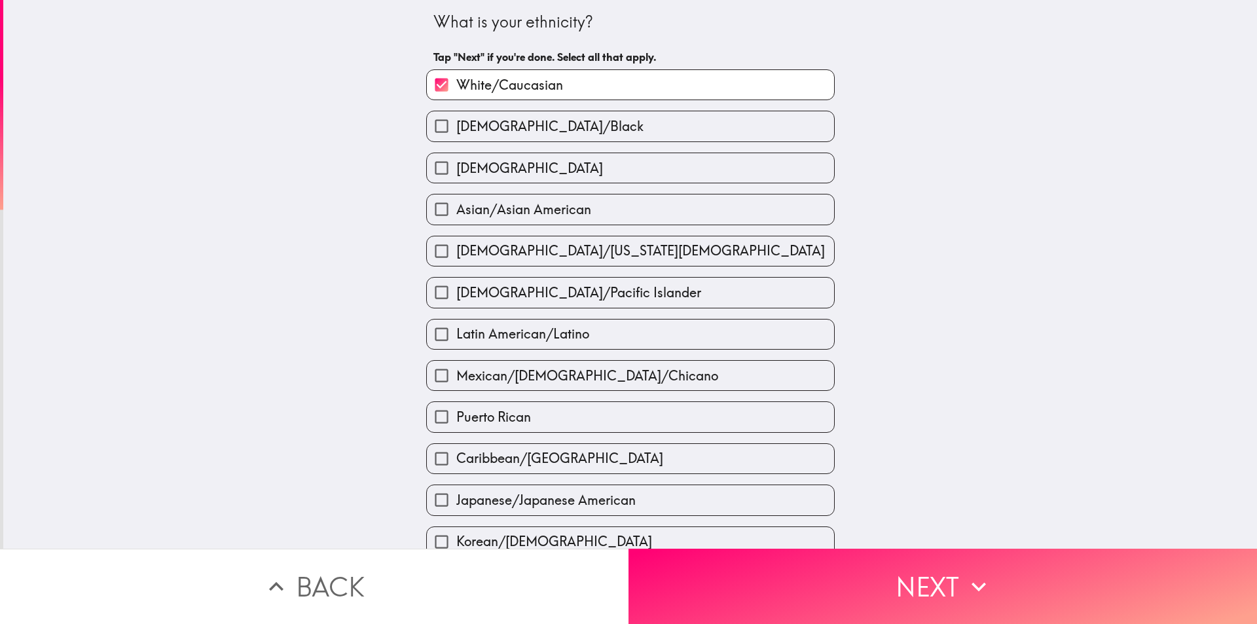
click at [745, 573] on button "Next" at bounding box center [943, 586] width 629 height 75
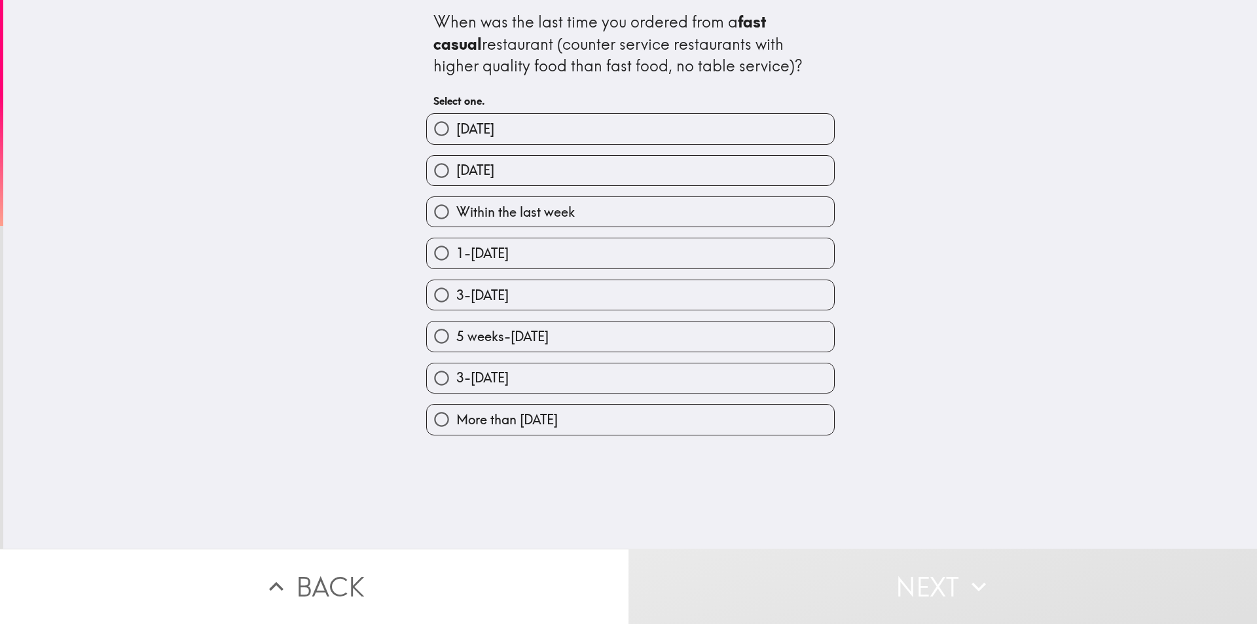
click at [629, 137] on label "[DATE]" at bounding box center [630, 128] width 407 height 29
click at [456, 137] on input "[DATE]" at bounding box center [441, 128] width 29 height 29
radio input "true"
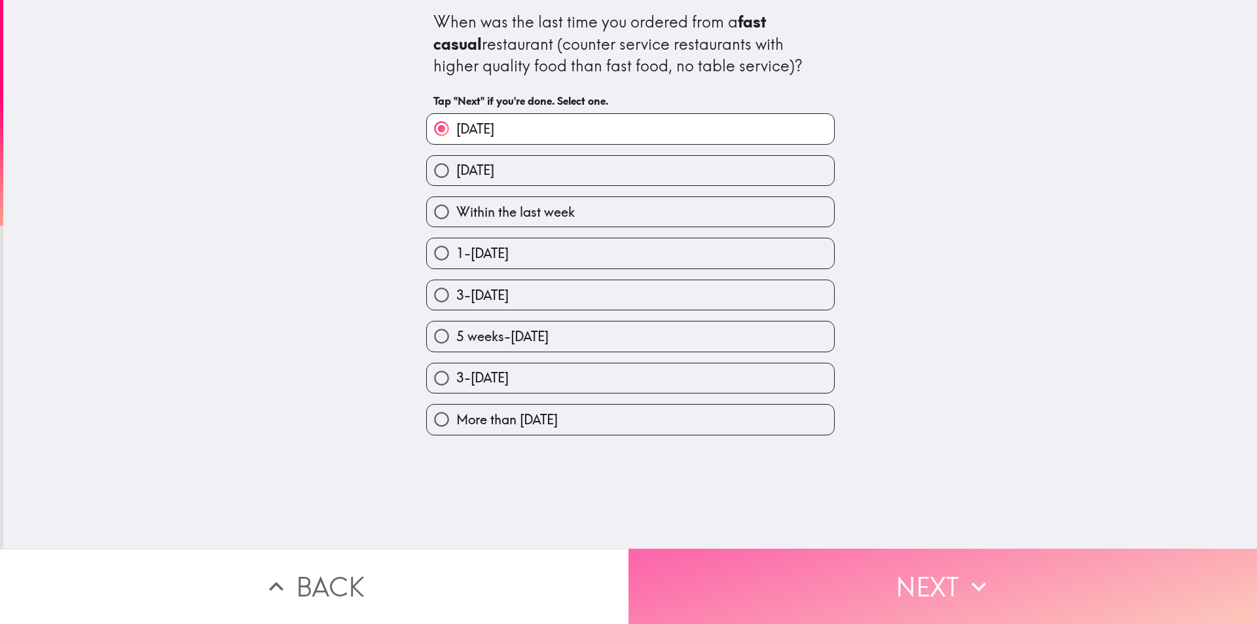
click at [773, 590] on button "Next" at bounding box center [943, 586] width 629 height 75
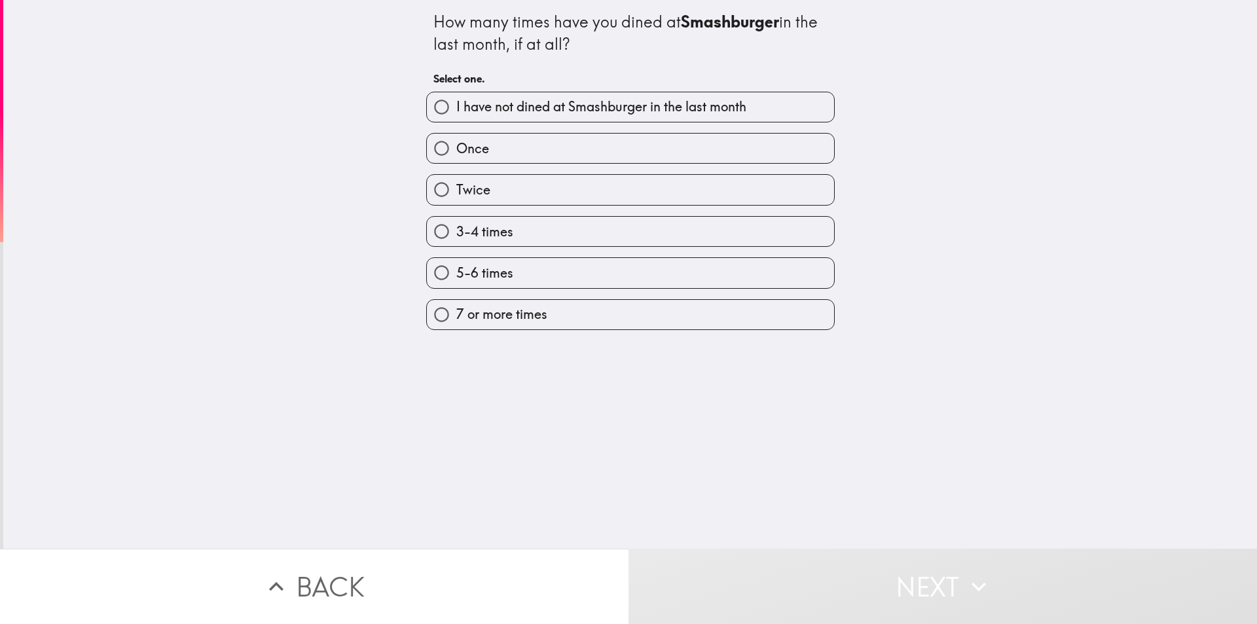
click at [532, 245] on label "3-4 times" at bounding box center [630, 231] width 407 height 29
click at [456, 245] on input "3-4 times" at bounding box center [441, 231] width 29 height 29
radio input "true"
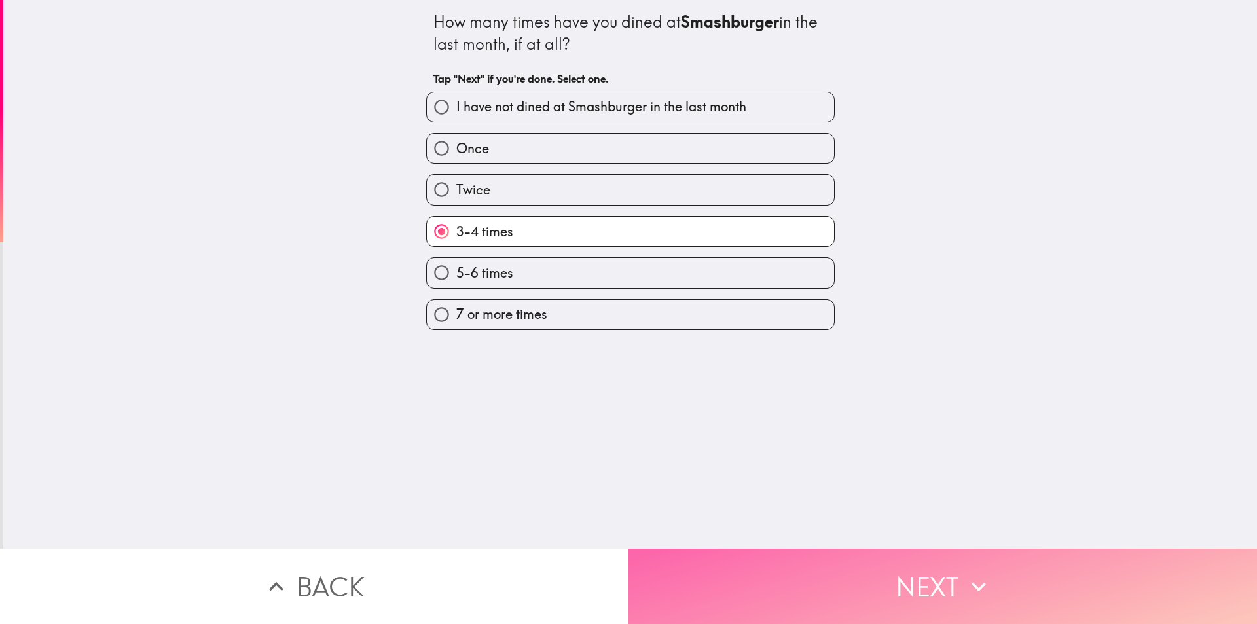
click at [704, 553] on button "Next" at bounding box center [943, 586] width 629 height 75
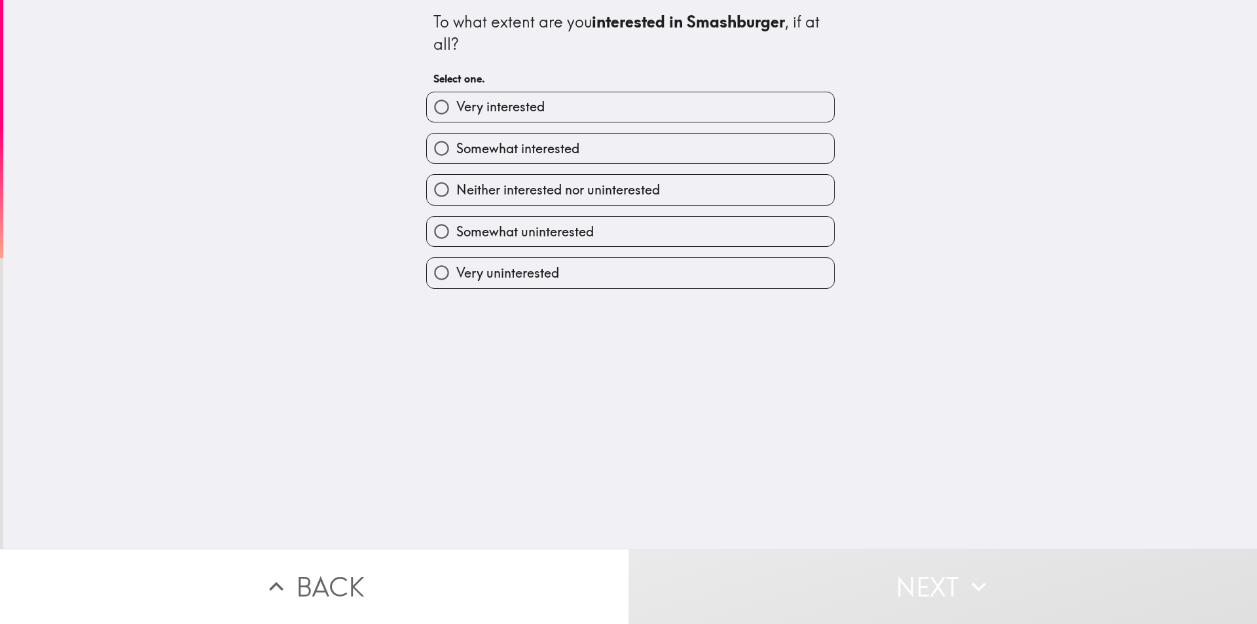
click at [566, 106] on label "Very interested" at bounding box center [630, 106] width 407 height 29
click at [456, 106] on input "Very interested" at bounding box center [441, 106] width 29 height 29
radio input "true"
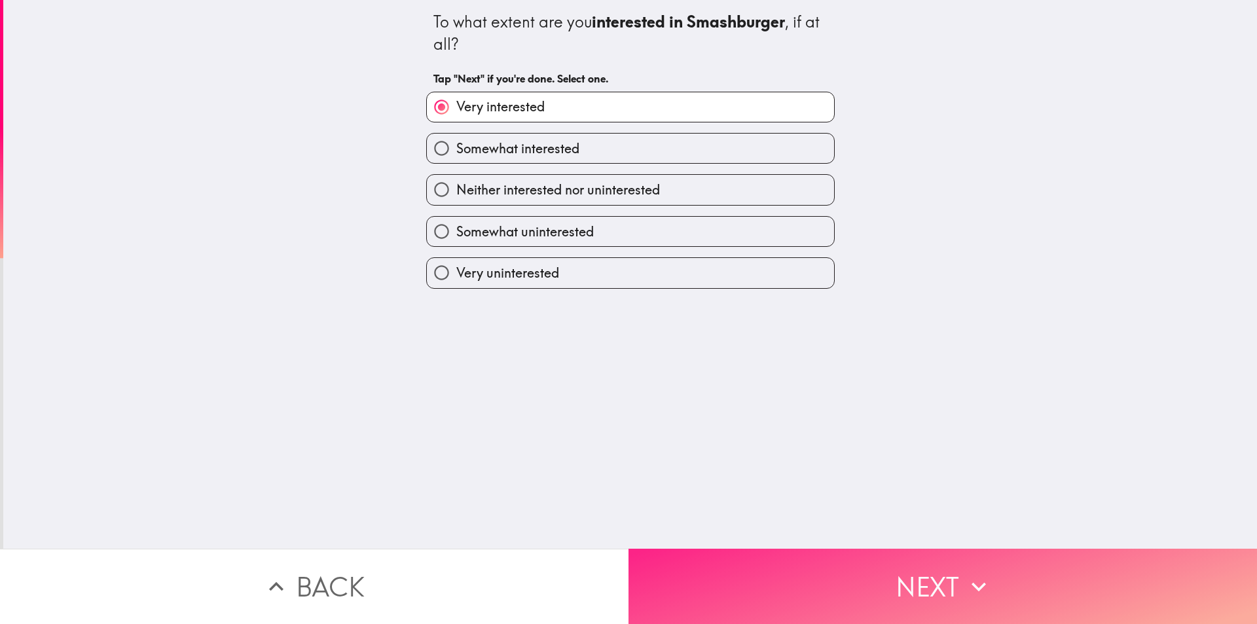
click at [744, 598] on button "Next" at bounding box center [943, 586] width 629 height 75
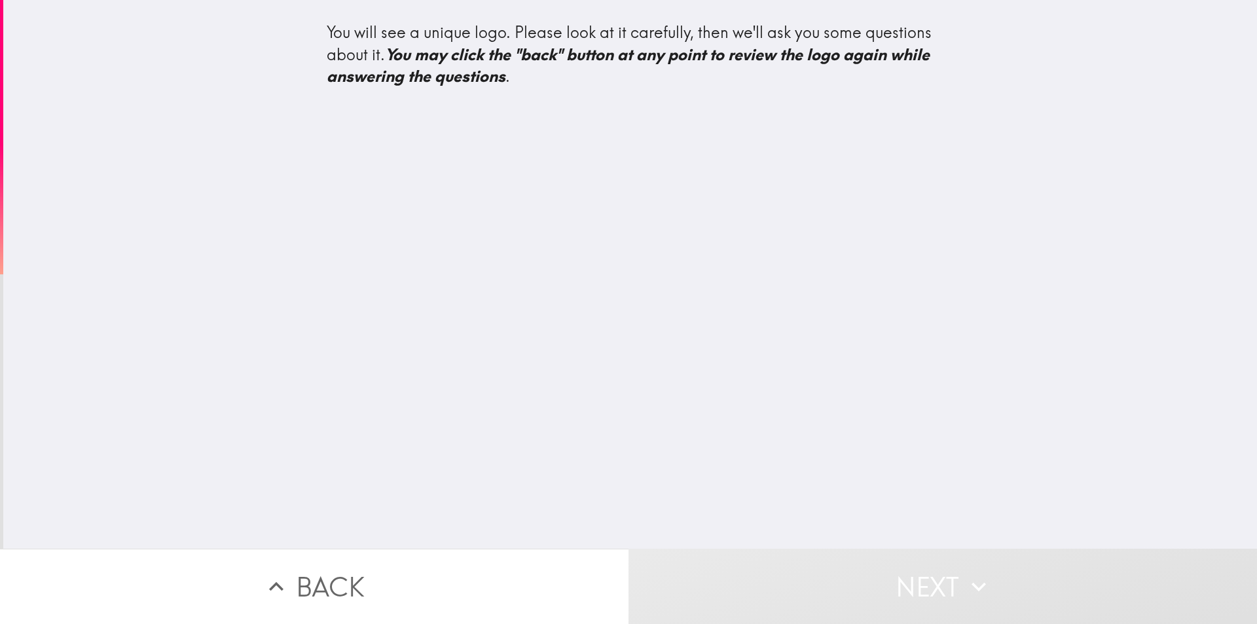
click at [708, 281] on div "You will see a unique logo. Please look at it carefully, then we'll ask you som…" at bounding box center [630, 274] width 1254 height 549
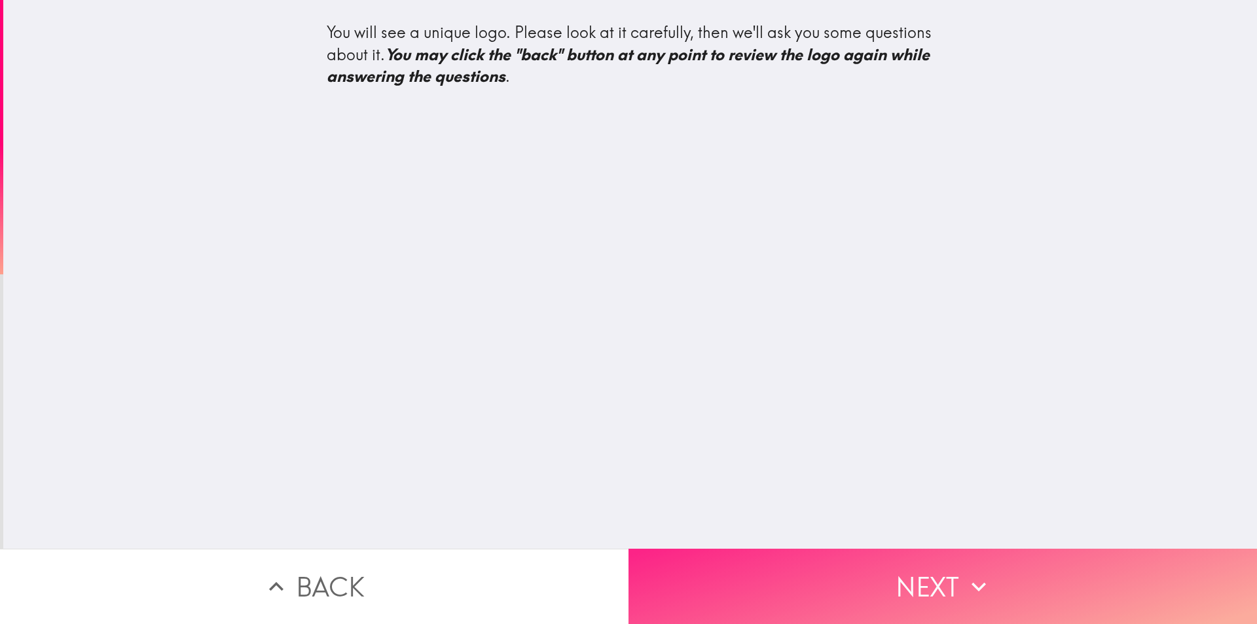
click at [744, 574] on button "Next" at bounding box center [943, 586] width 629 height 75
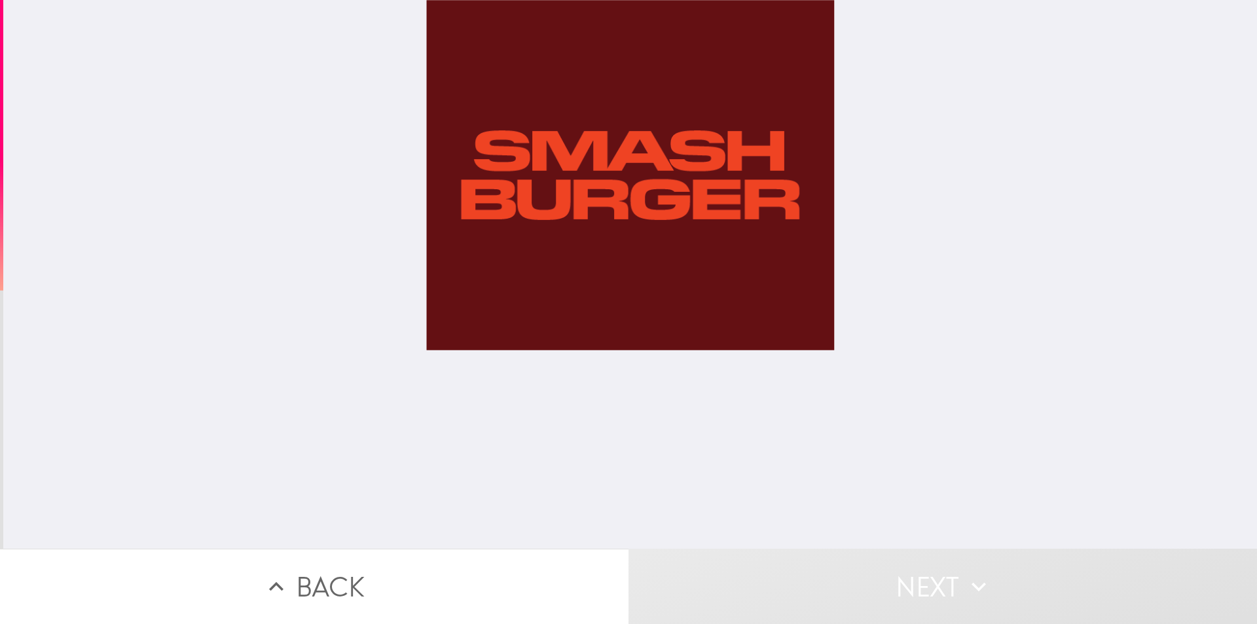
click at [674, 221] on div at bounding box center [630, 274] width 409 height 549
click at [653, 175] on div at bounding box center [630, 274] width 409 height 549
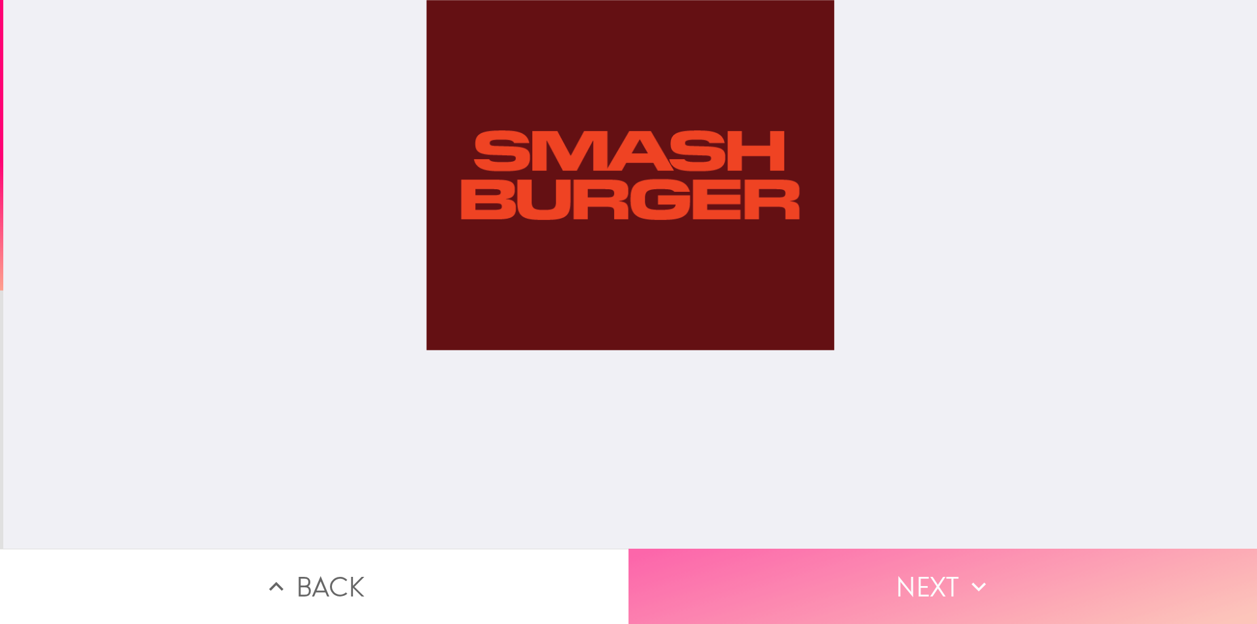
click at [805, 587] on button "Next" at bounding box center [943, 586] width 629 height 75
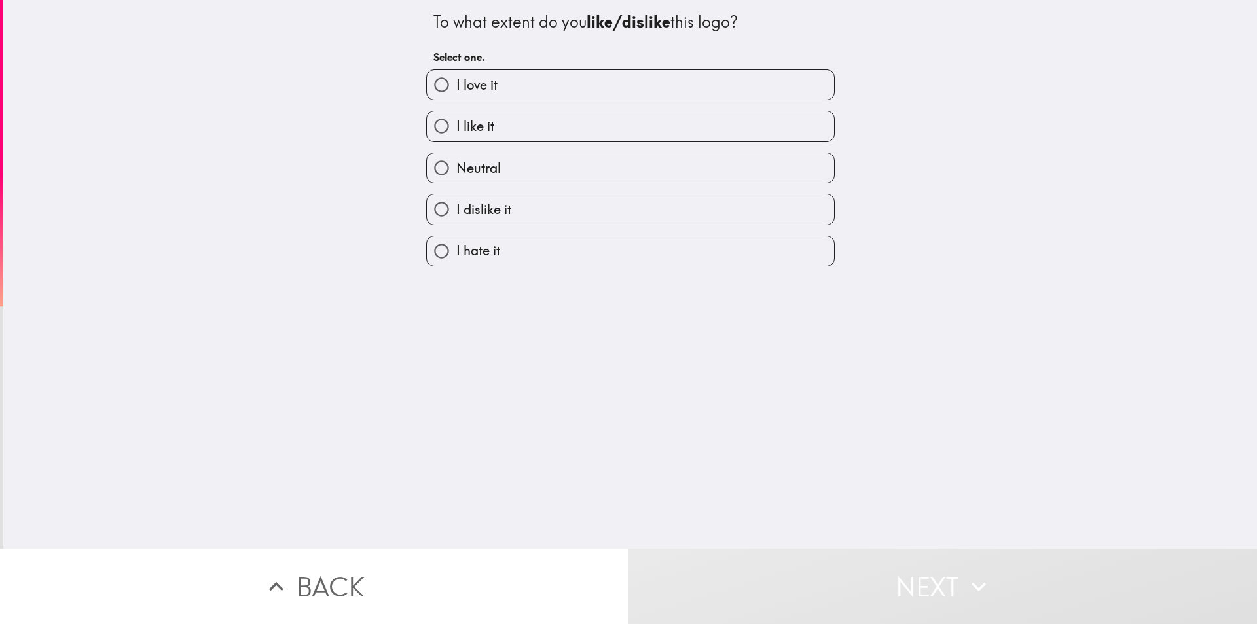
click at [682, 88] on label "I love it" at bounding box center [630, 84] width 407 height 29
click at [456, 88] on input "I love it" at bounding box center [441, 84] width 29 height 29
radio input "true"
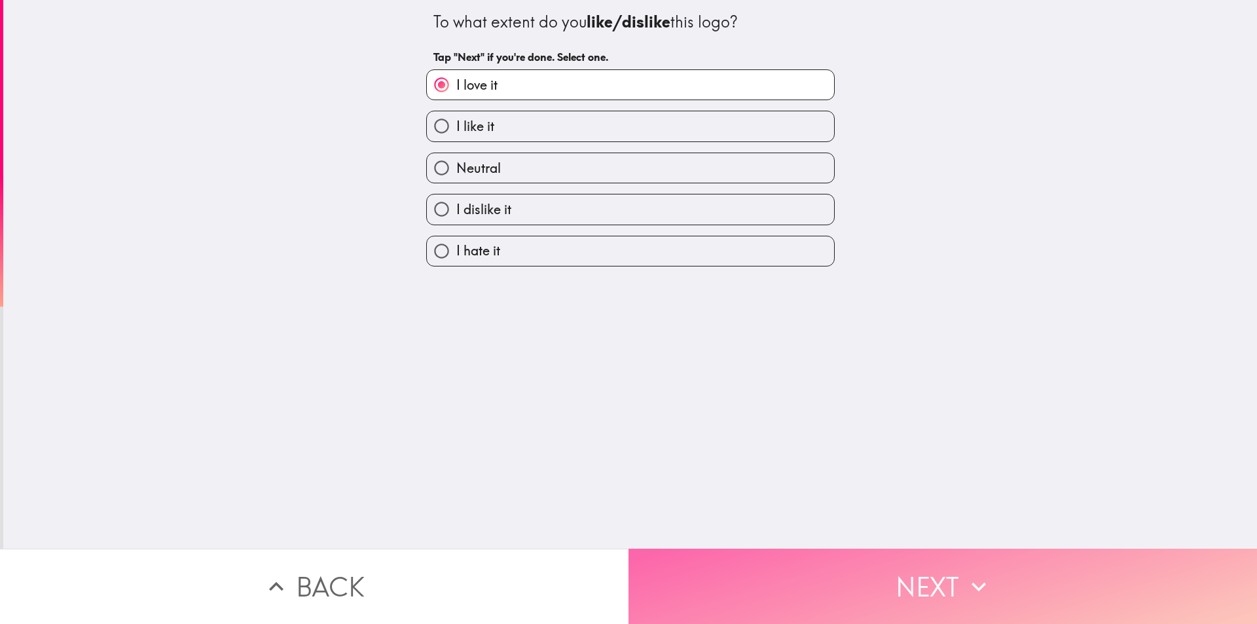
drag, startPoint x: 689, startPoint y: 572, endPoint x: 690, endPoint y: 553, distance: 18.3
click at [689, 575] on button "Next" at bounding box center [943, 586] width 629 height 75
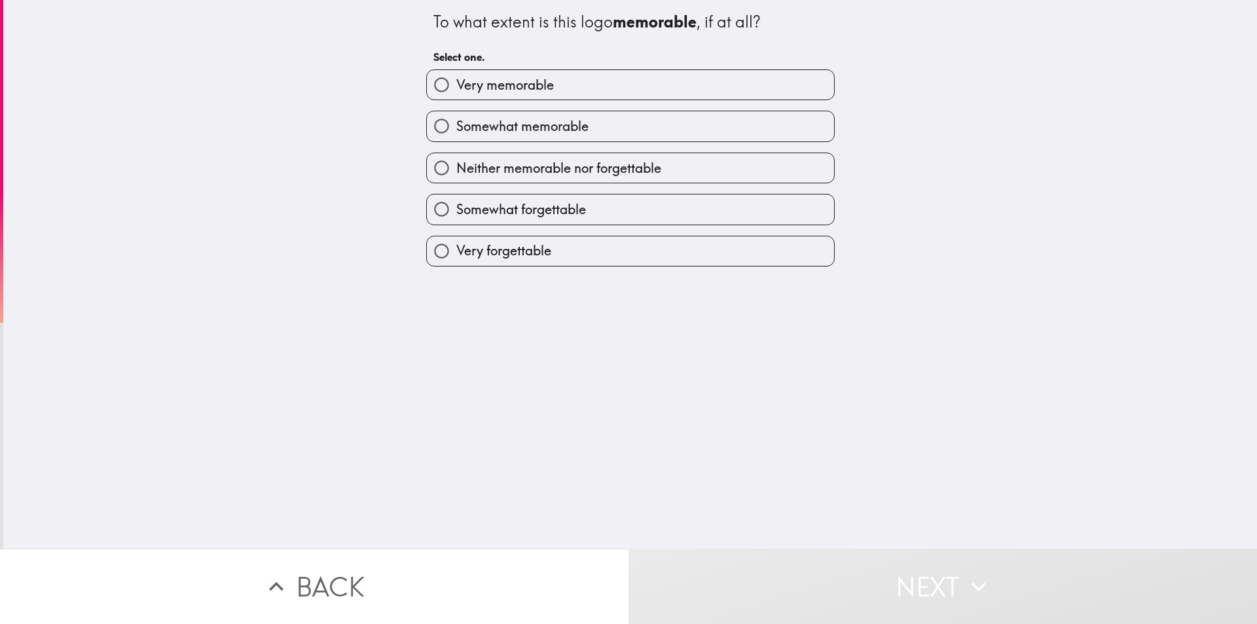
click at [659, 92] on label "Very memorable" at bounding box center [630, 84] width 407 height 29
click at [456, 92] on input "Very memorable" at bounding box center [441, 84] width 29 height 29
radio input "true"
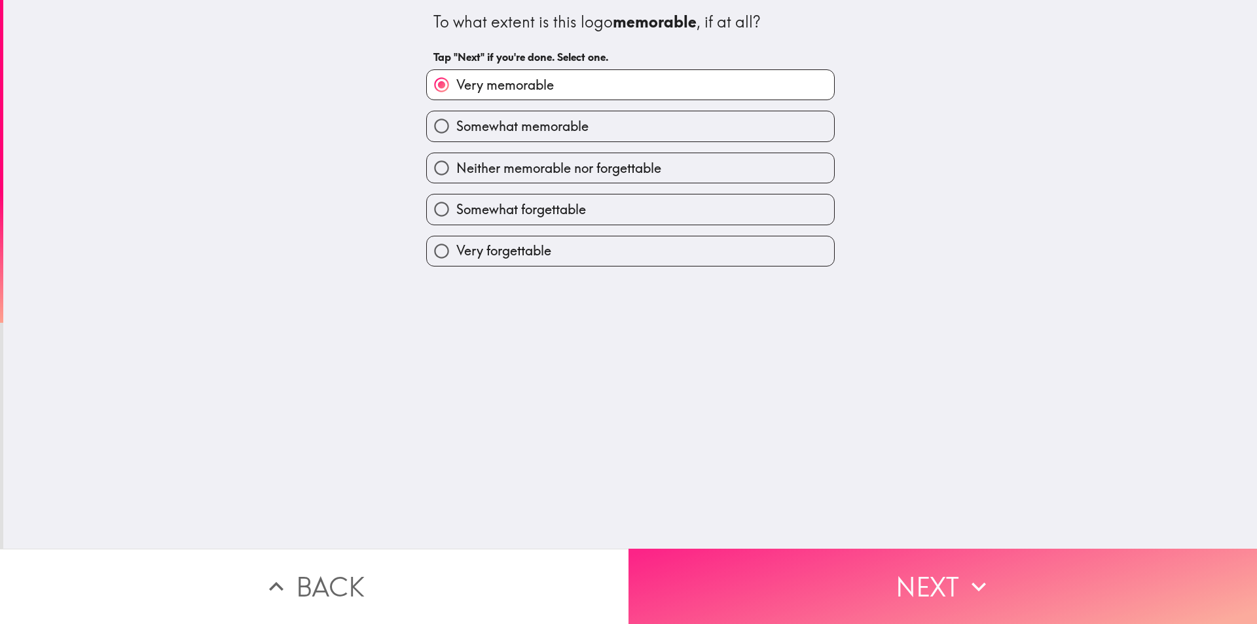
click at [665, 573] on button "Next" at bounding box center [943, 586] width 629 height 75
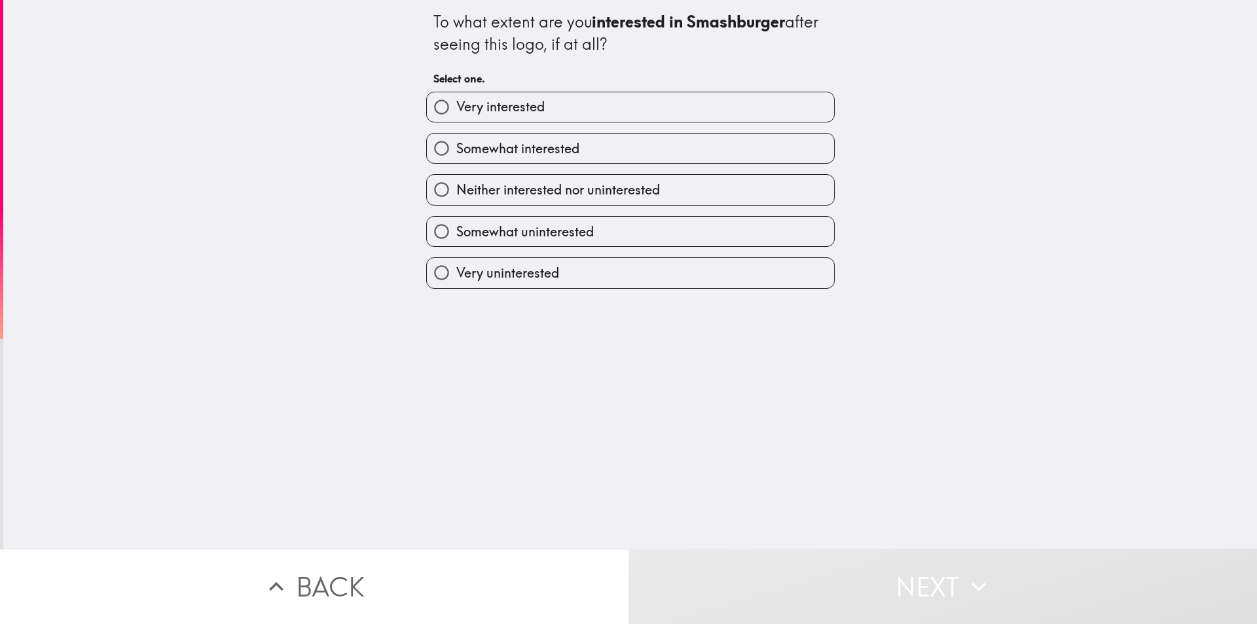
click at [581, 101] on label "Very interested" at bounding box center [630, 106] width 407 height 29
click at [456, 101] on input "Very interested" at bounding box center [441, 106] width 29 height 29
radio input "true"
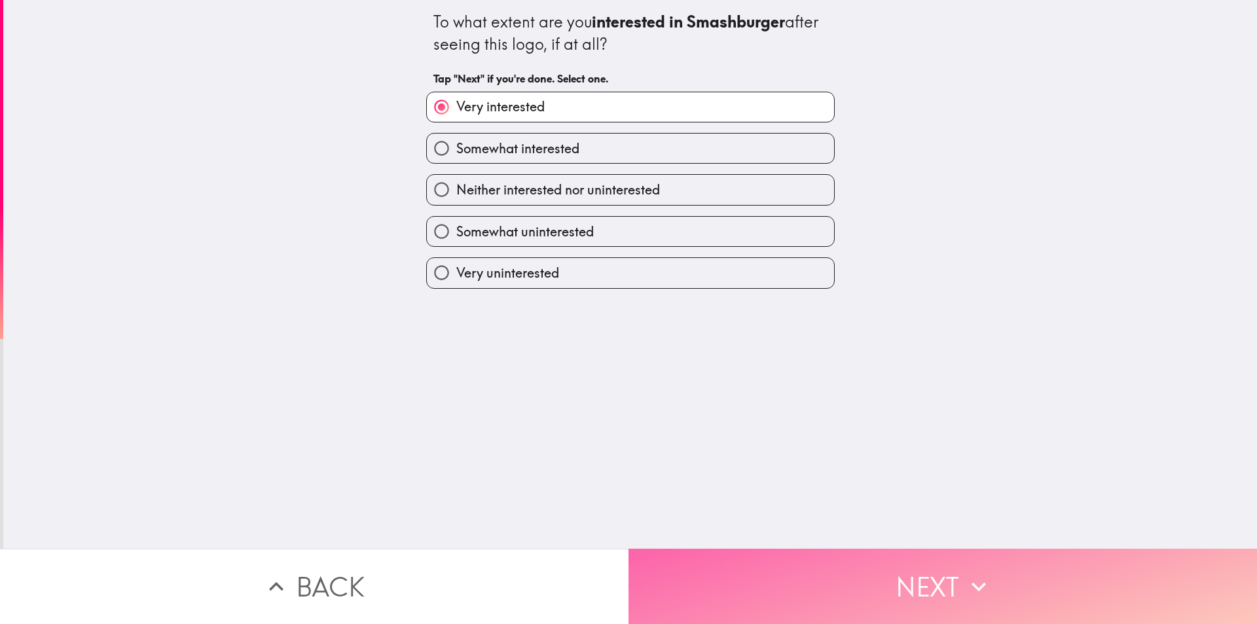
click at [682, 551] on button "Next" at bounding box center [943, 586] width 629 height 75
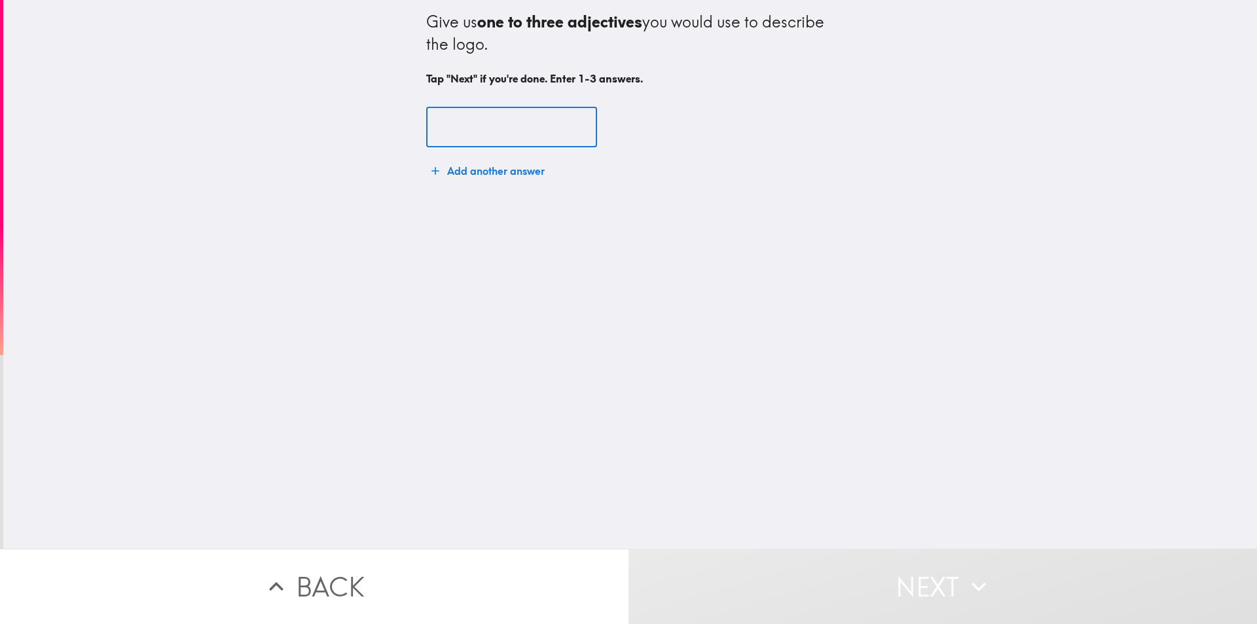
click at [498, 141] on input "text" at bounding box center [511, 127] width 171 height 41
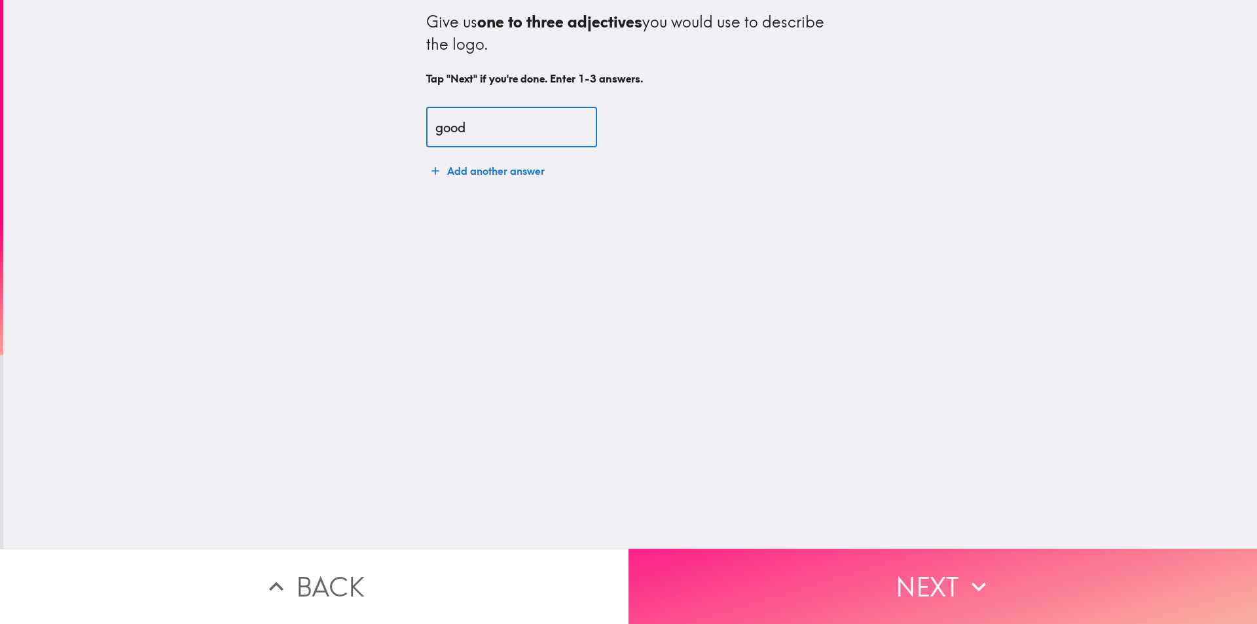
type input "good"
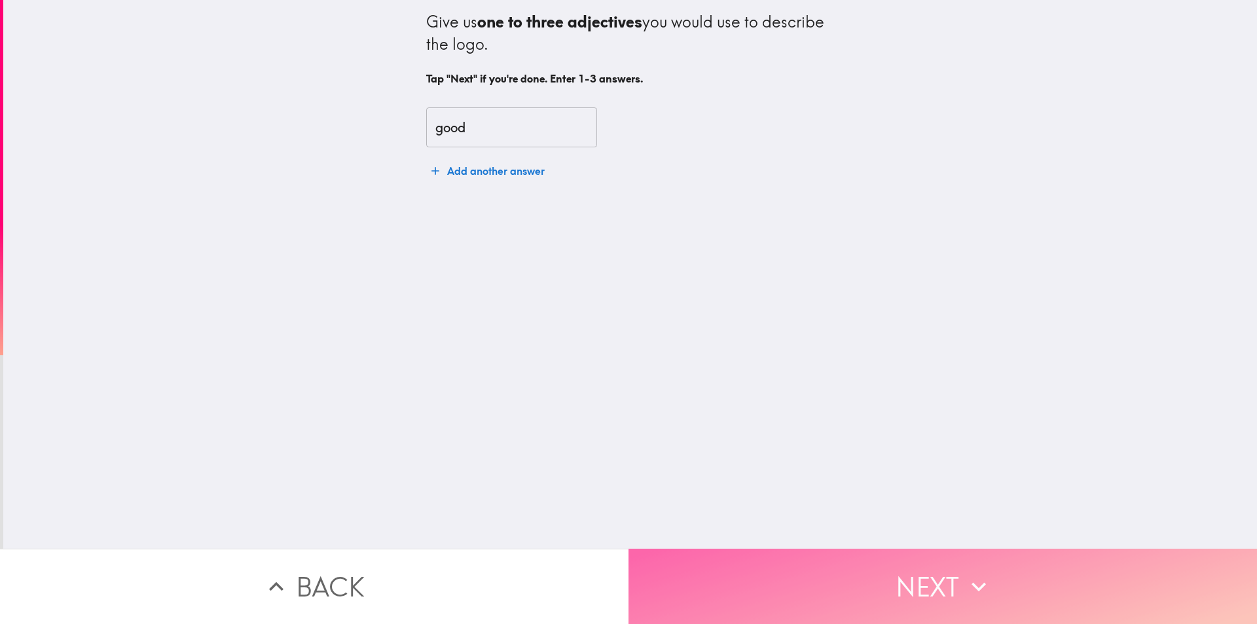
click at [756, 574] on button "Next" at bounding box center [943, 586] width 629 height 75
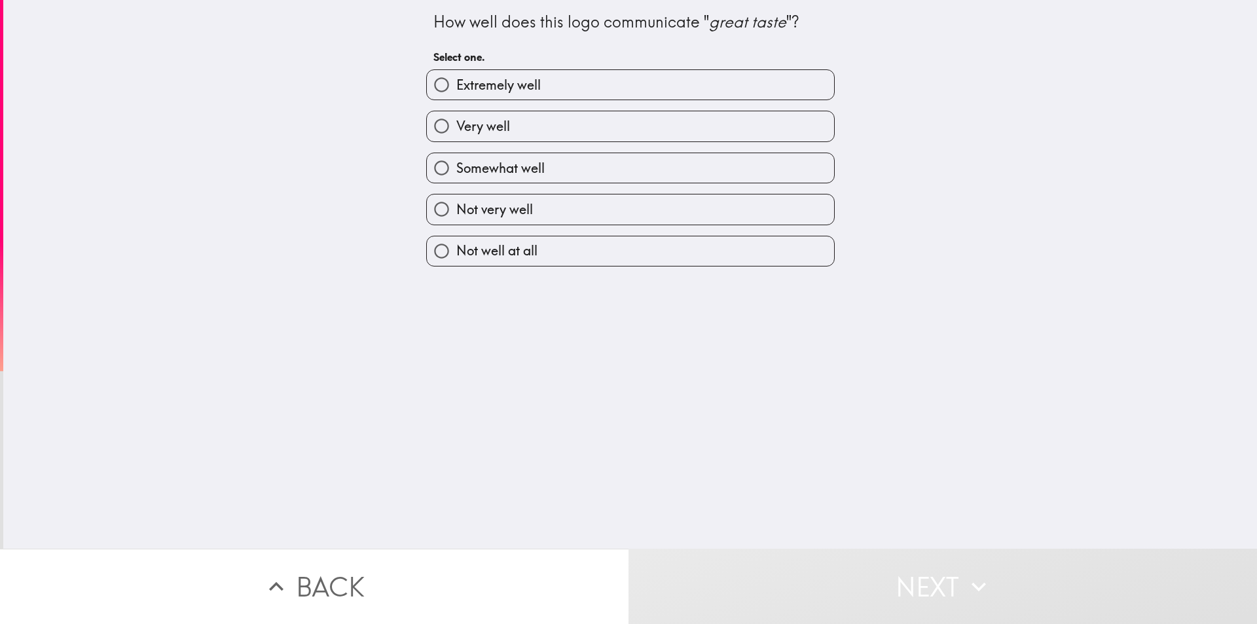
click at [716, 86] on label "Extremely well" at bounding box center [630, 84] width 407 height 29
click at [456, 86] on input "Extremely well" at bounding box center [441, 84] width 29 height 29
radio input "true"
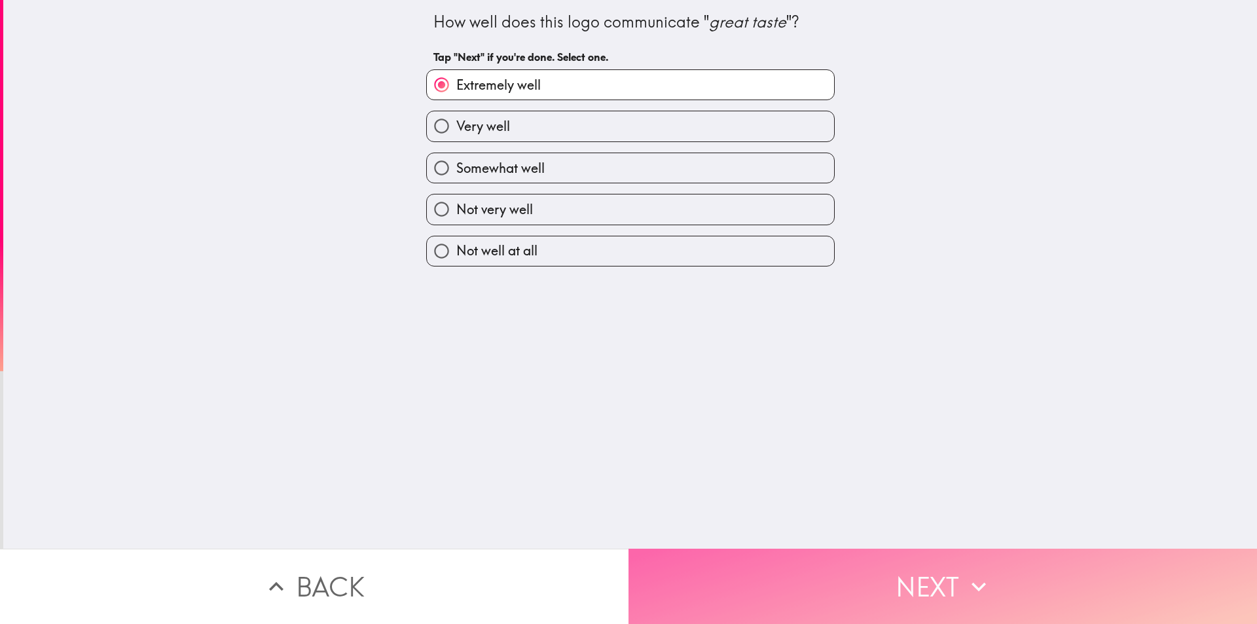
click at [682, 577] on button "Next" at bounding box center [943, 586] width 629 height 75
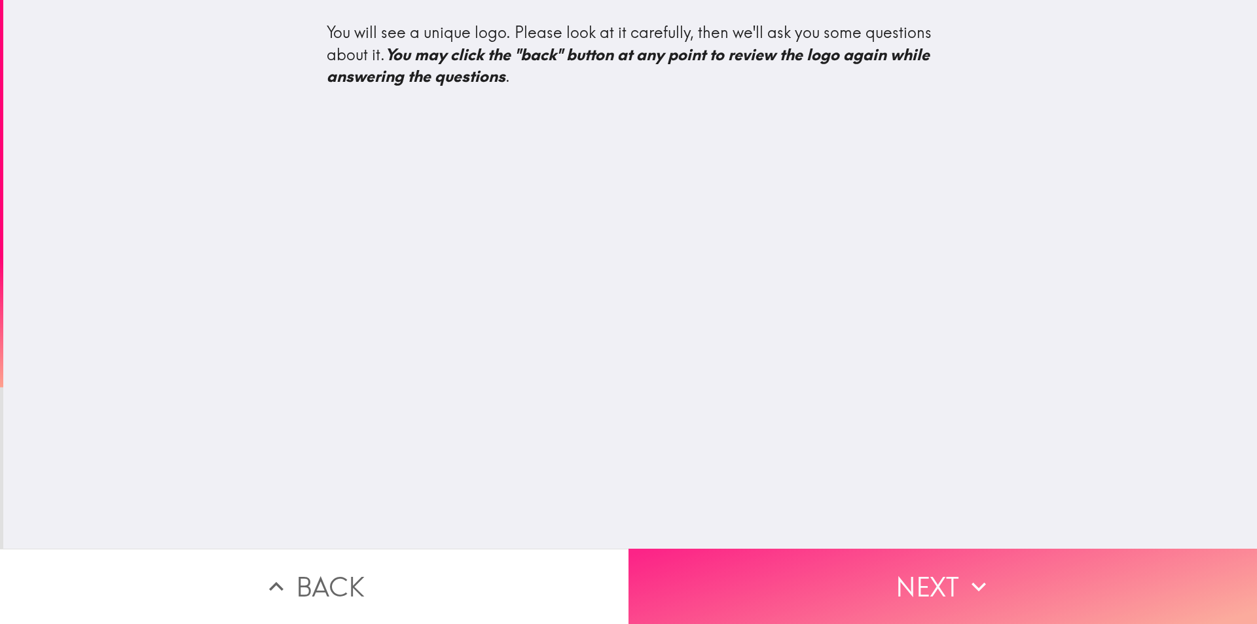
click at [760, 579] on button "Next" at bounding box center [943, 586] width 629 height 75
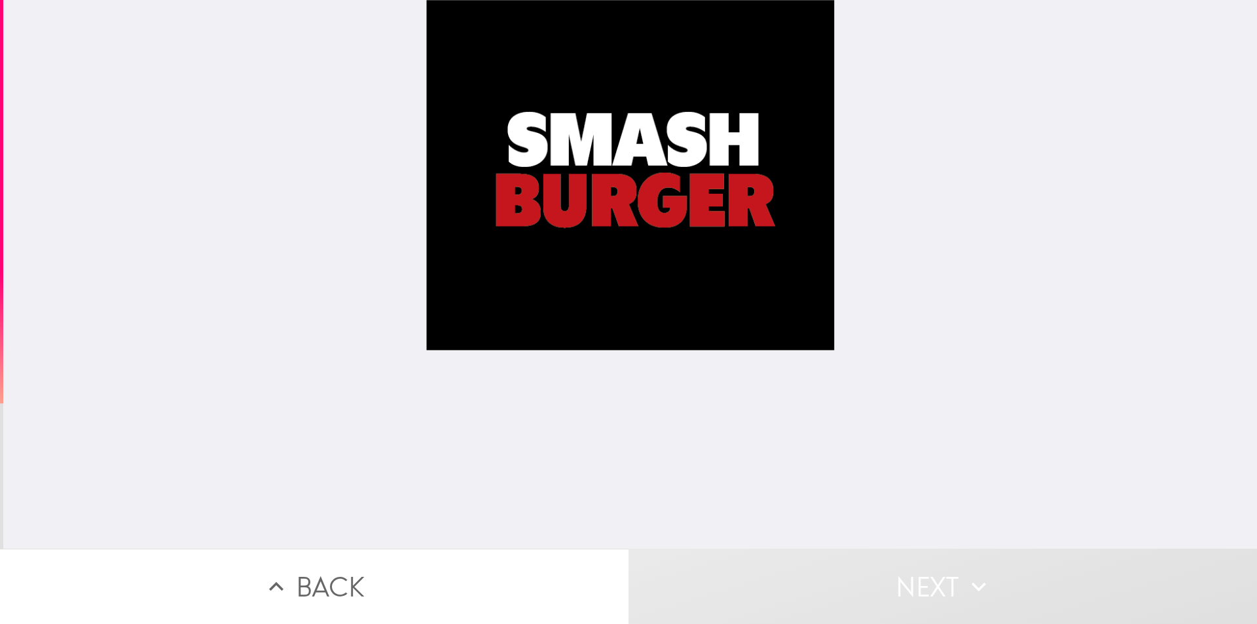
click at [742, 420] on div at bounding box center [630, 274] width 409 height 549
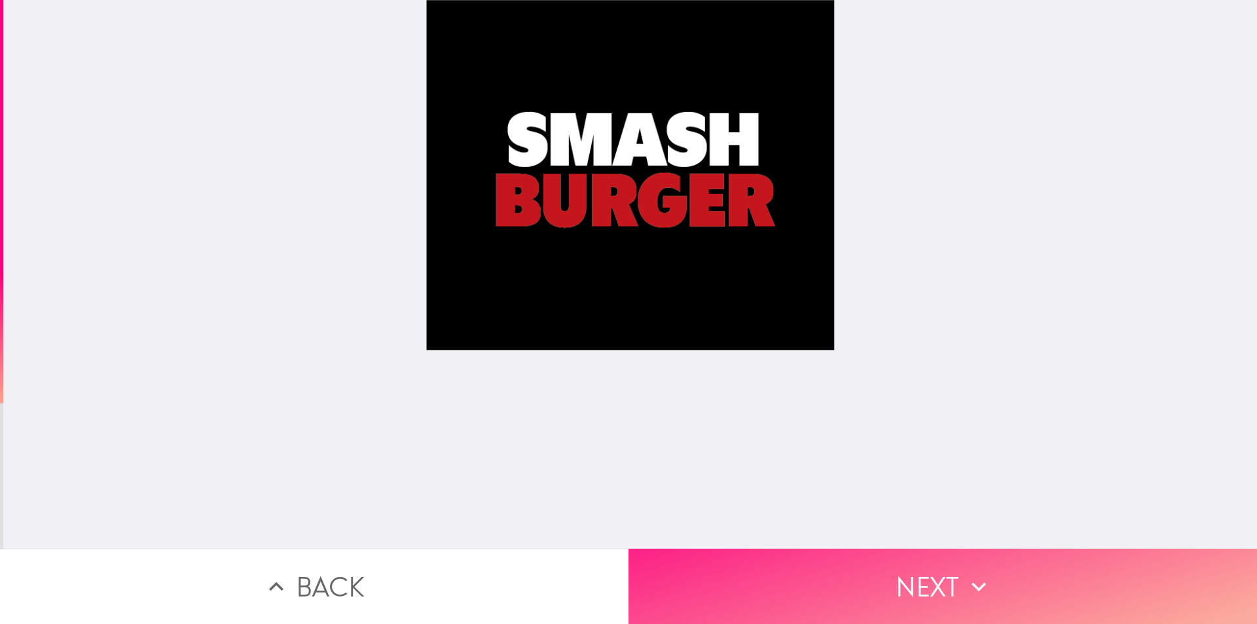
click at [724, 600] on button "Next" at bounding box center [943, 586] width 629 height 75
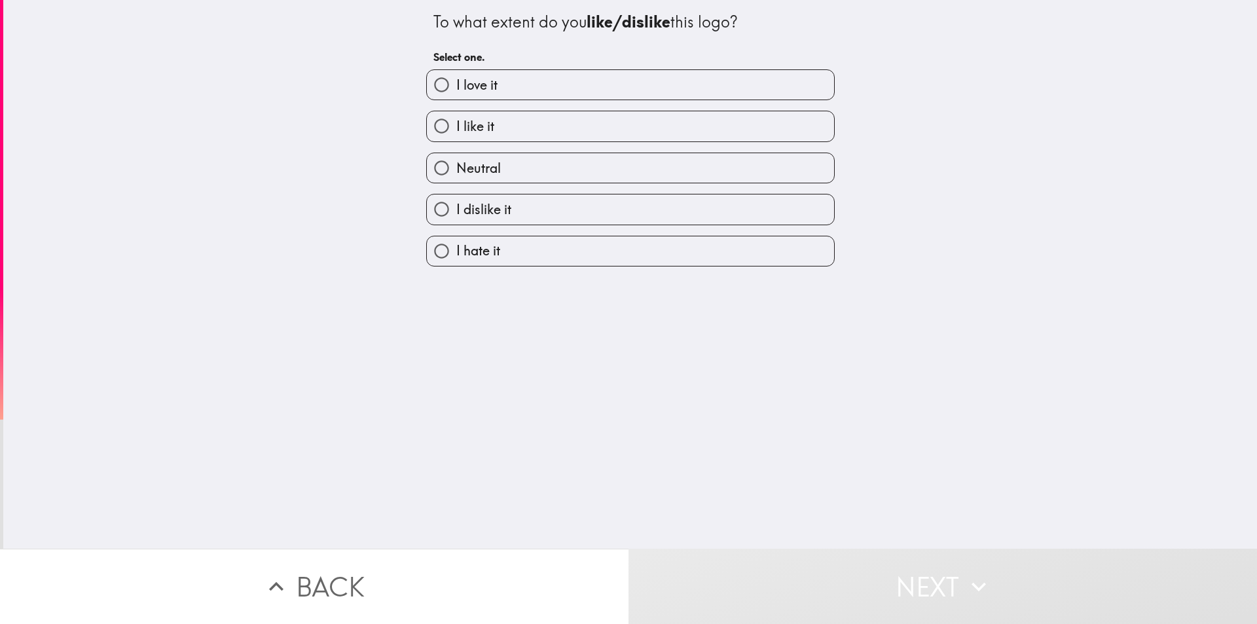
click at [488, 103] on div "I like it" at bounding box center [625, 120] width 419 height 41
click at [485, 115] on label "I like it" at bounding box center [630, 125] width 407 height 29
click at [456, 115] on input "I like it" at bounding box center [441, 125] width 29 height 29
radio input "true"
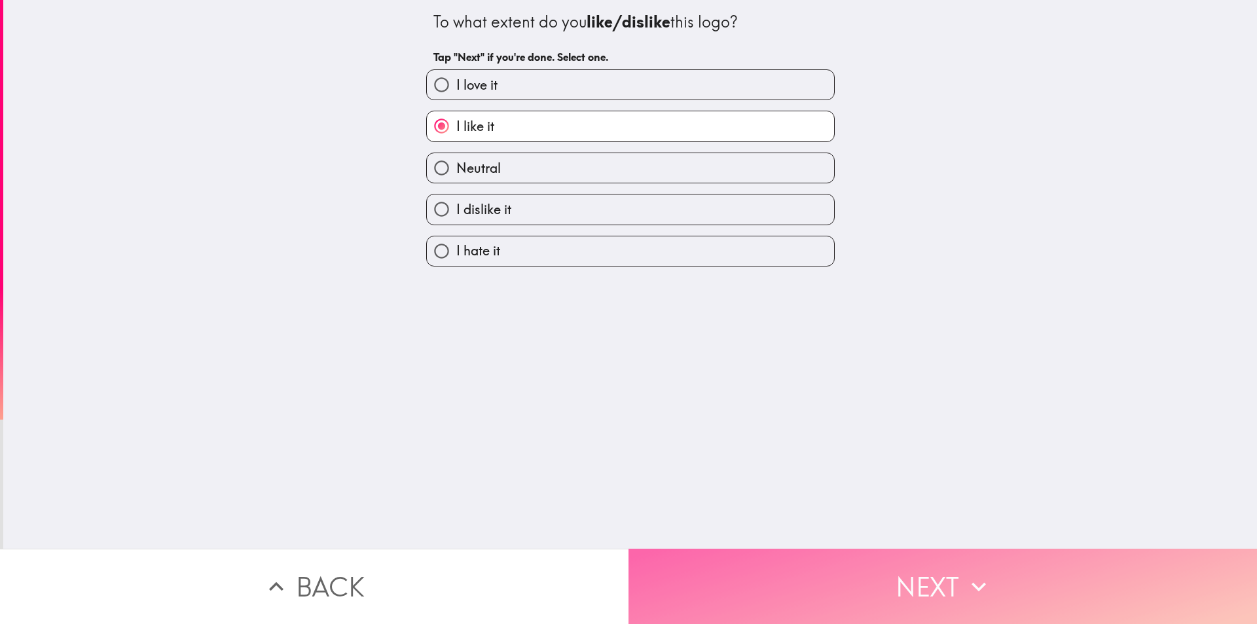
click at [701, 563] on button "Next" at bounding box center [943, 586] width 629 height 75
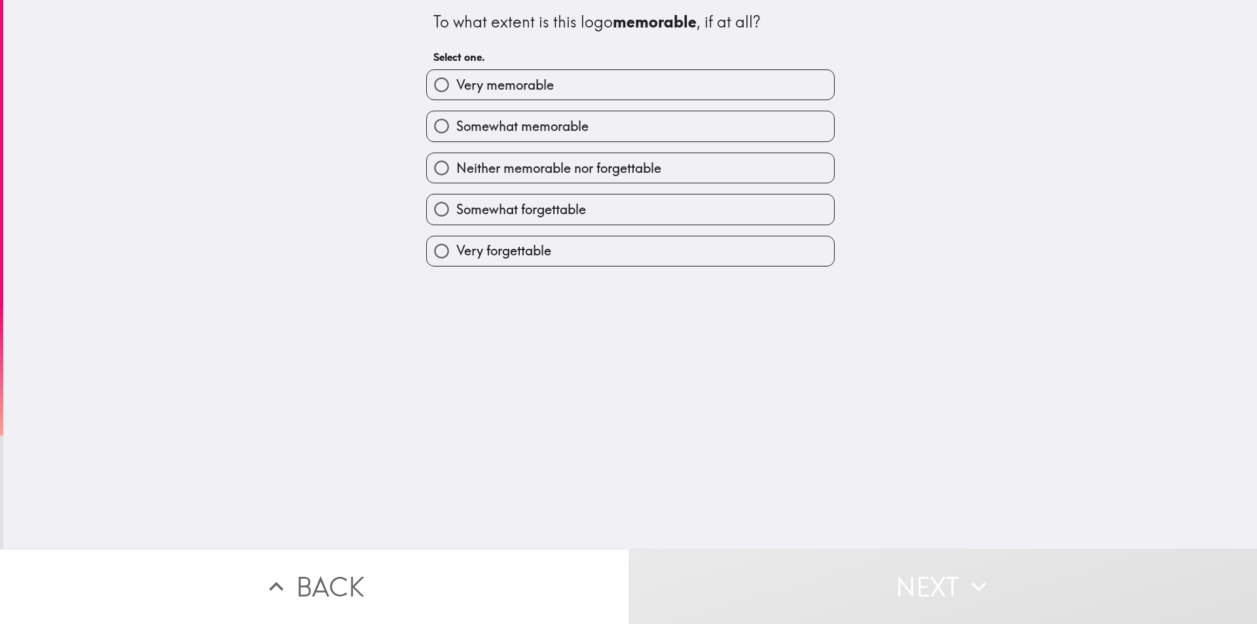
click at [653, 120] on label "Somewhat memorable" at bounding box center [630, 125] width 407 height 29
click at [456, 120] on input "Somewhat memorable" at bounding box center [441, 125] width 29 height 29
radio input "true"
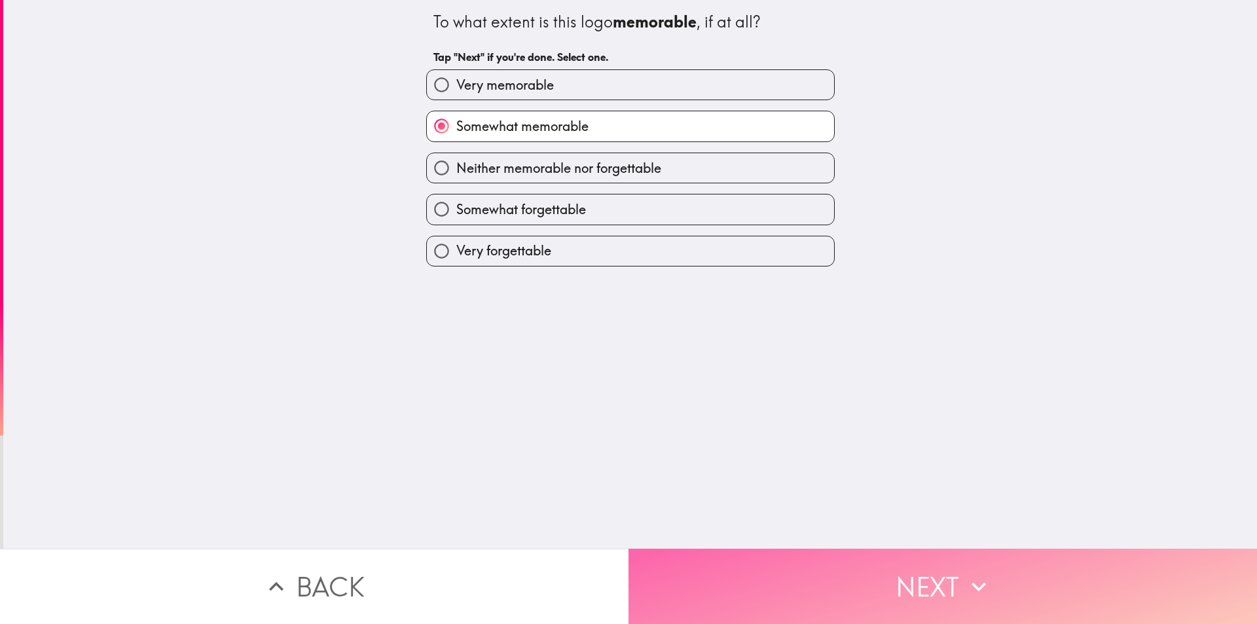
click at [668, 562] on button "Next" at bounding box center [943, 586] width 629 height 75
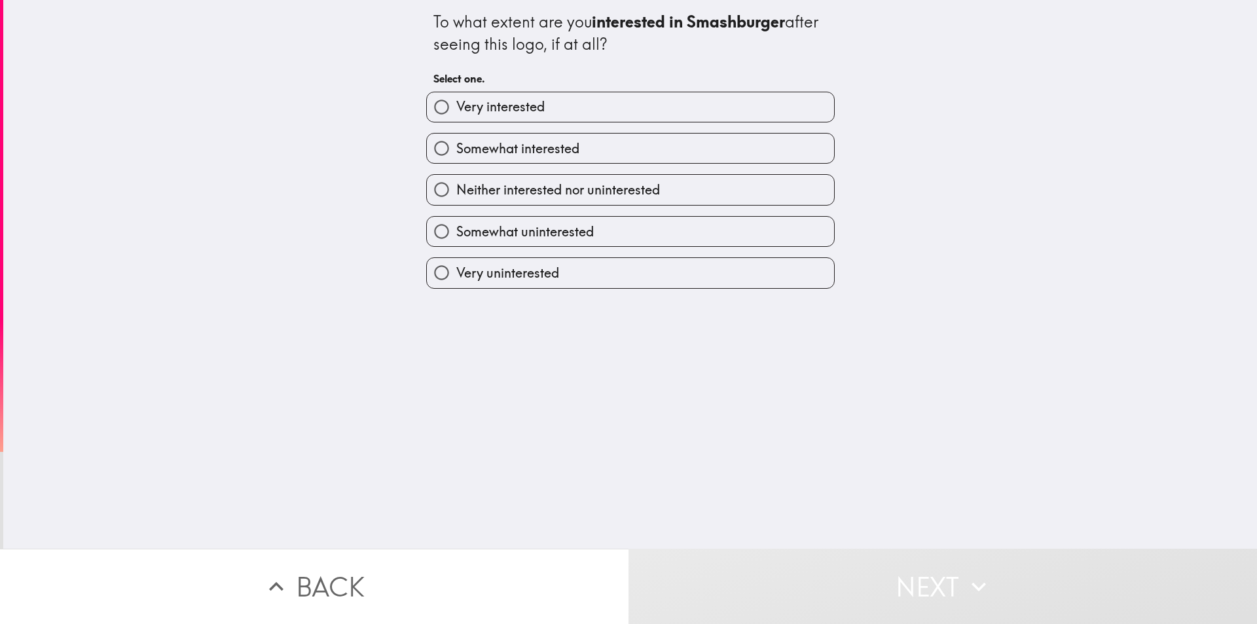
click at [589, 107] on label "Very interested" at bounding box center [630, 106] width 407 height 29
click at [456, 107] on input "Very interested" at bounding box center [441, 106] width 29 height 29
radio input "true"
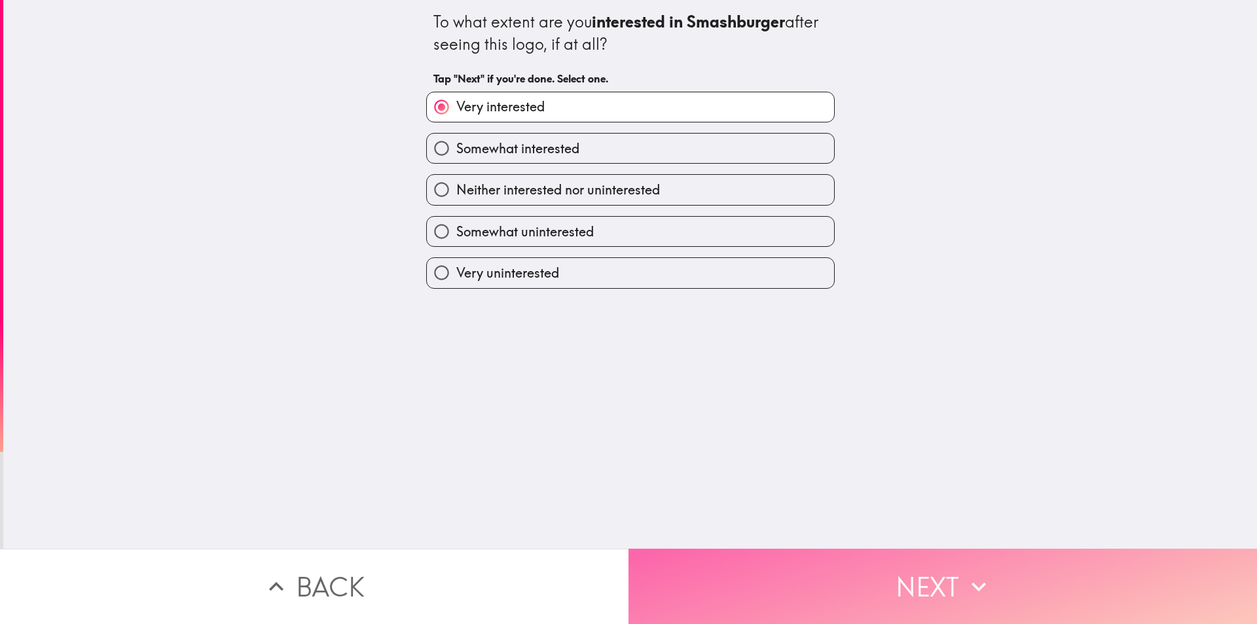
click at [675, 573] on button "Next" at bounding box center [943, 586] width 629 height 75
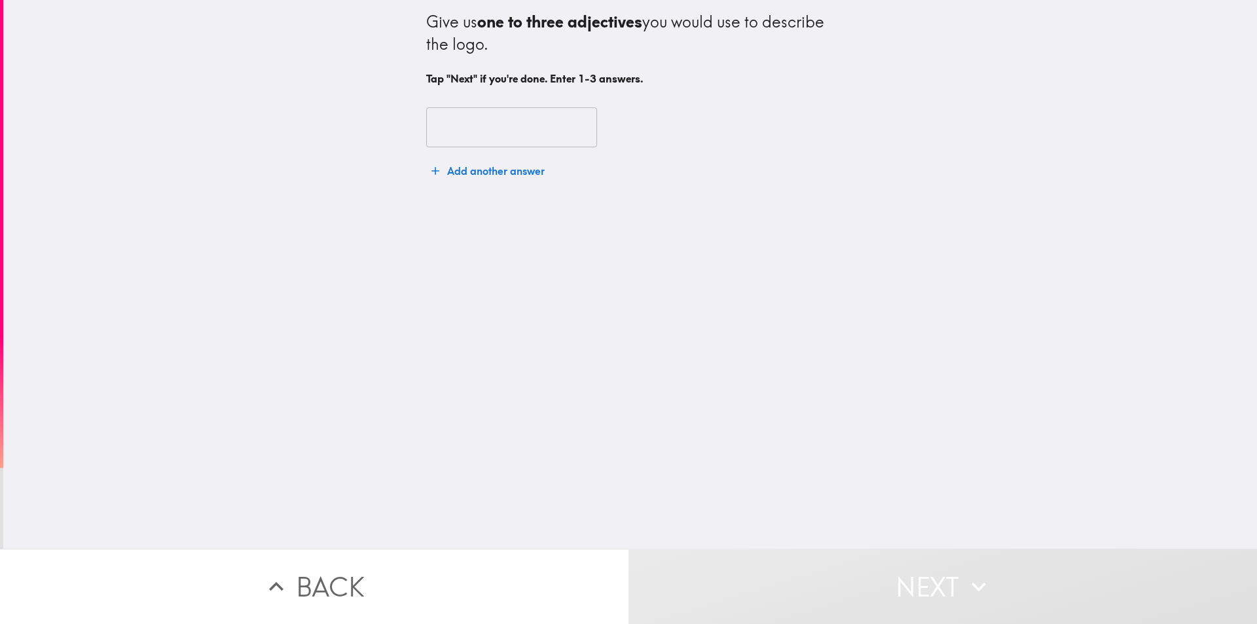
click at [529, 125] on input "text" at bounding box center [511, 127] width 171 height 41
click at [505, 134] on input "text" at bounding box center [511, 127] width 171 height 41
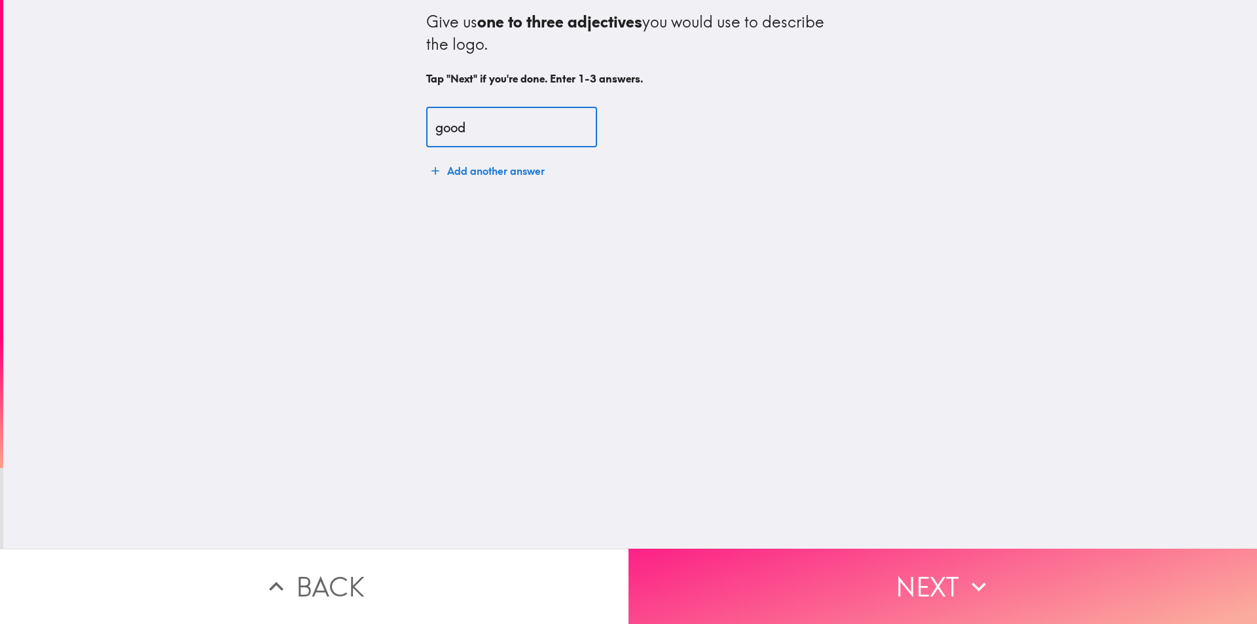
type input "good"
click at [776, 599] on button "Next" at bounding box center [943, 586] width 629 height 75
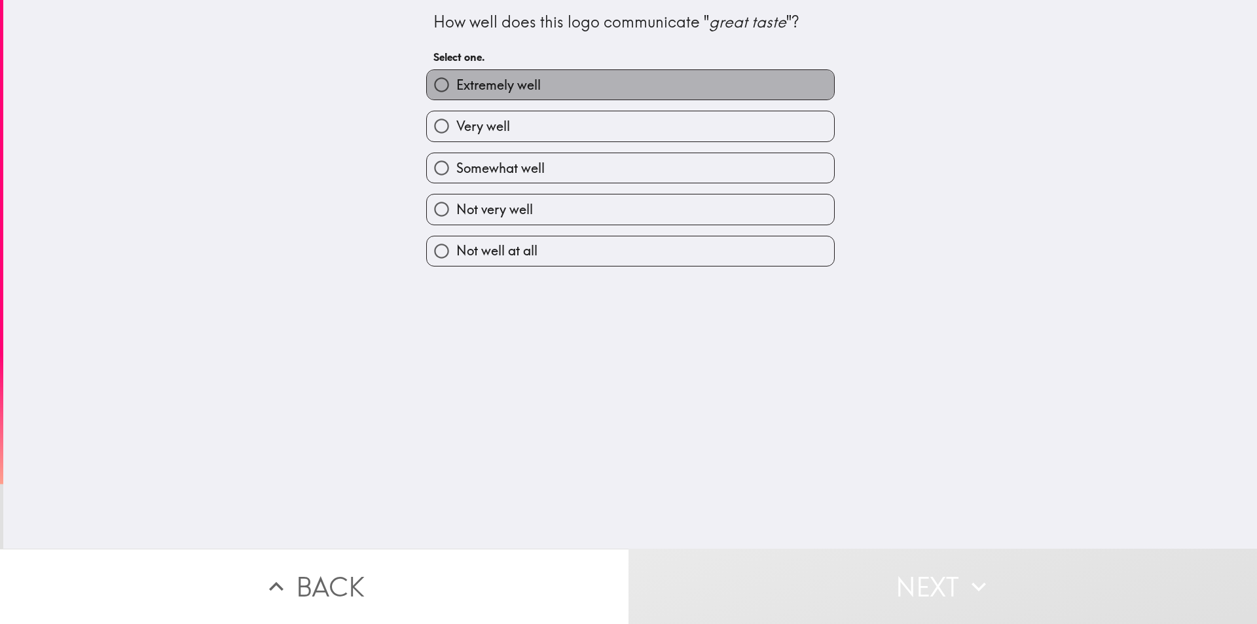
click at [680, 85] on label "Extremely well" at bounding box center [630, 84] width 407 height 29
click at [456, 85] on input "Extremely well" at bounding box center [441, 84] width 29 height 29
radio input "true"
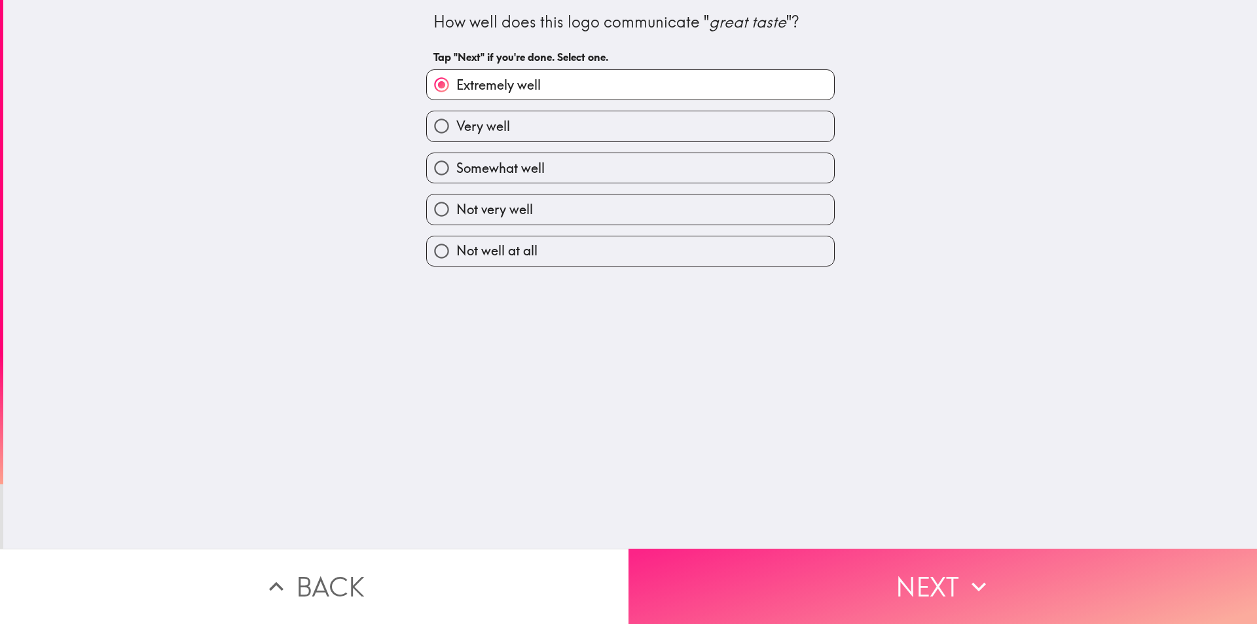
click at [781, 579] on button "Next" at bounding box center [943, 586] width 629 height 75
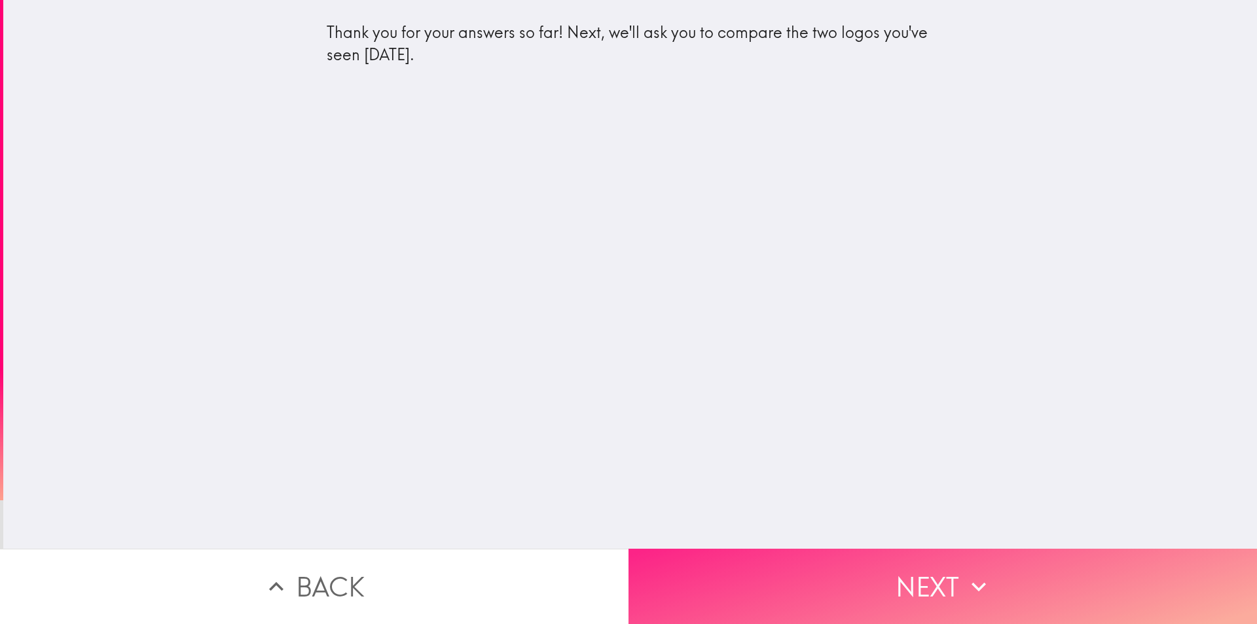
click at [773, 575] on button "Next" at bounding box center [943, 586] width 629 height 75
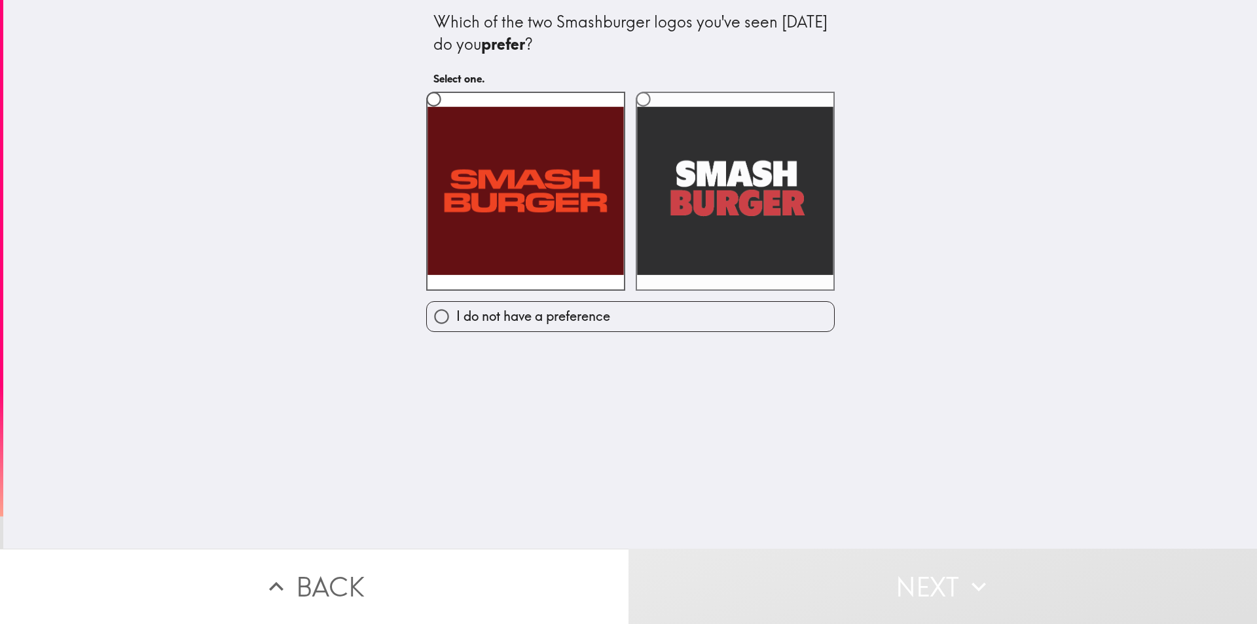
click at [676, 205] on label at bounding box center [735, 191] width 199 height 199
click at [658, 114] on input "radio" at bounding box center [643, 98] width 29 height 29
radio input "true"
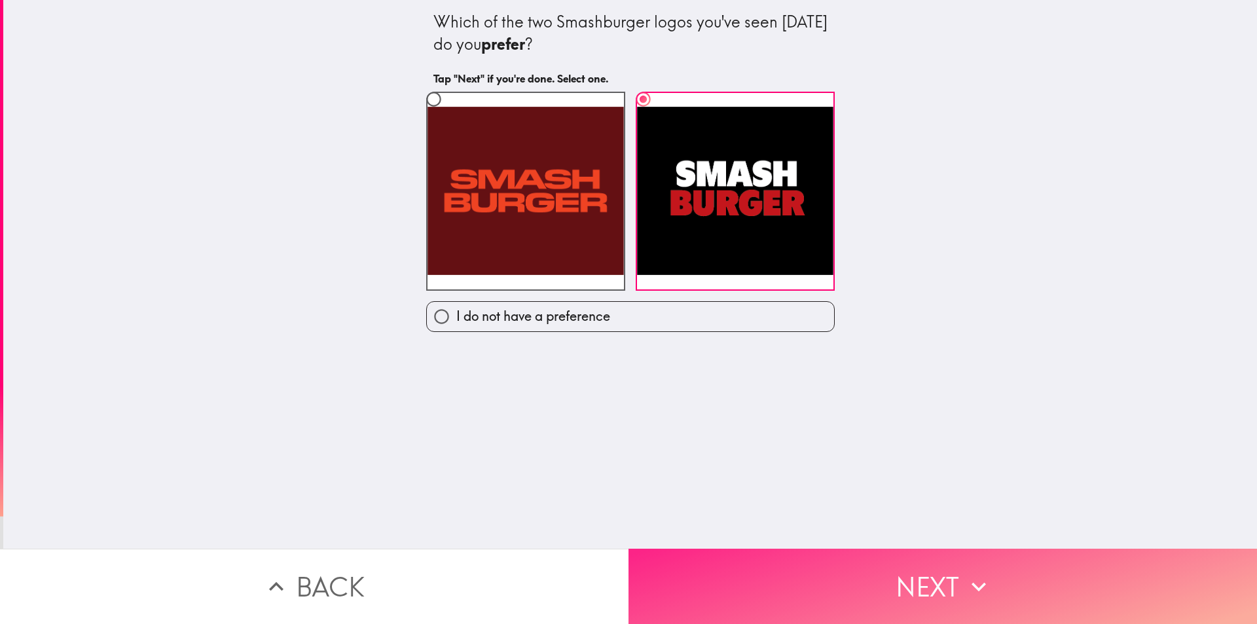
click at [706, 564] on button "Next" at bounding box center [943, 586] width 629 height 75
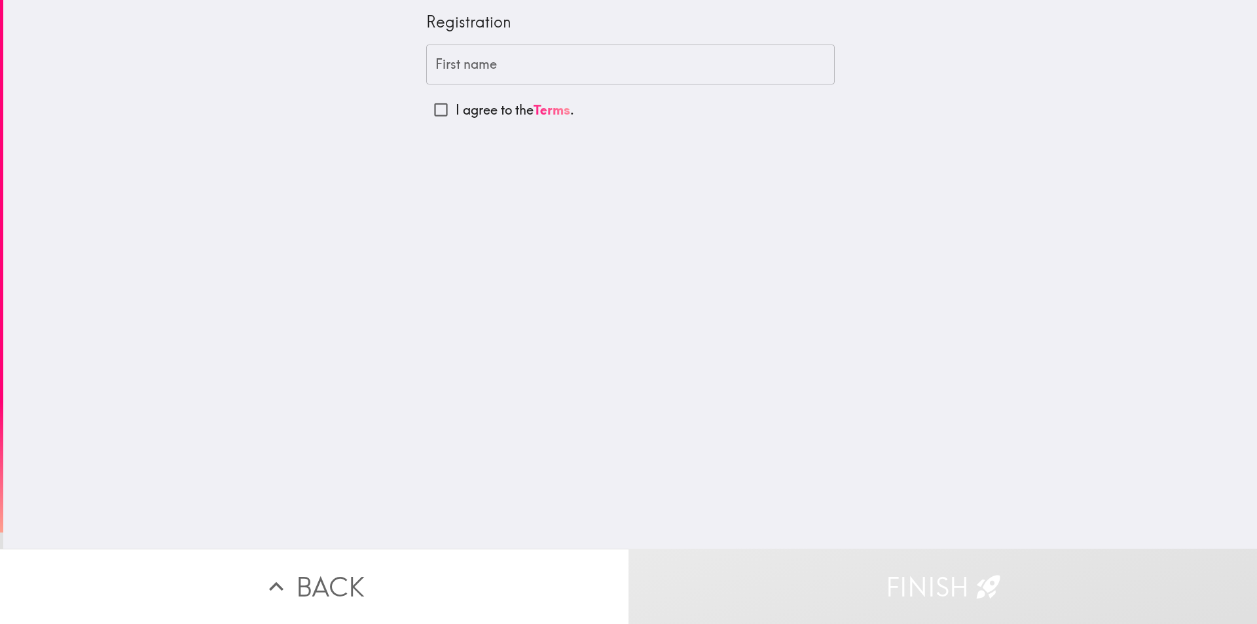
click at [578, 74] on input "First name" at bounding box center [630, 65] width 409 height 41
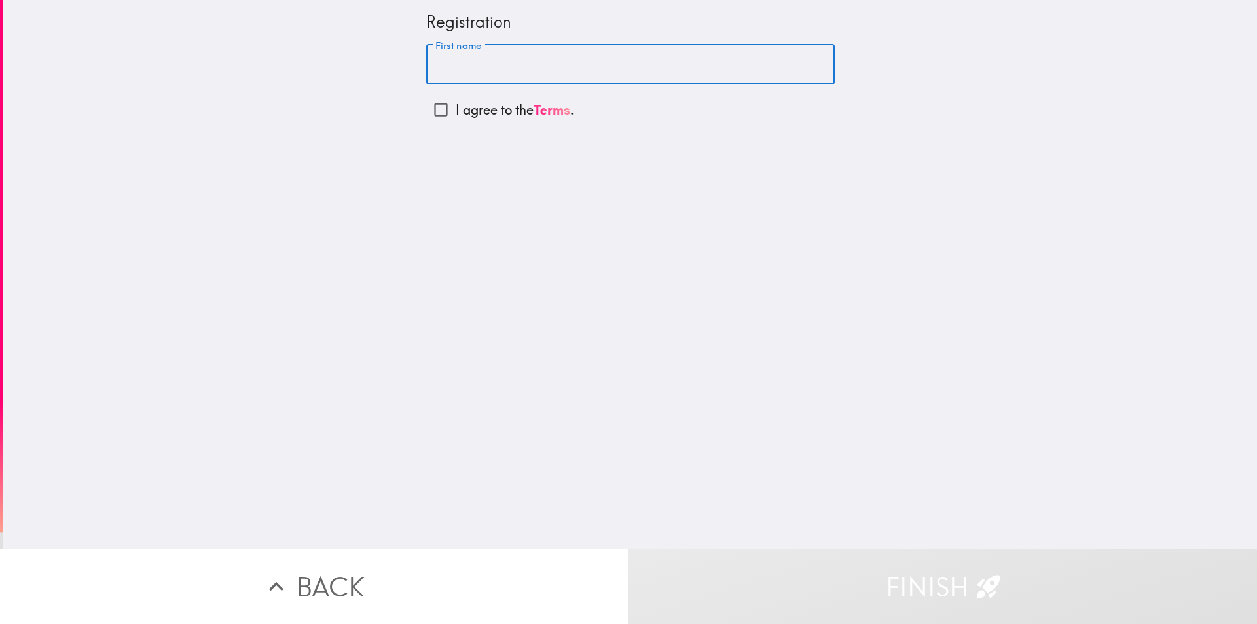
click at [486, 107] on p "I agree to the Terms ." at bounding box center [515, 110] width 119 height 18
click at [456, 107] on input "I agree to the Terms ." at bounding box center [440, 109] width 29 height 29
checkbox input "true"
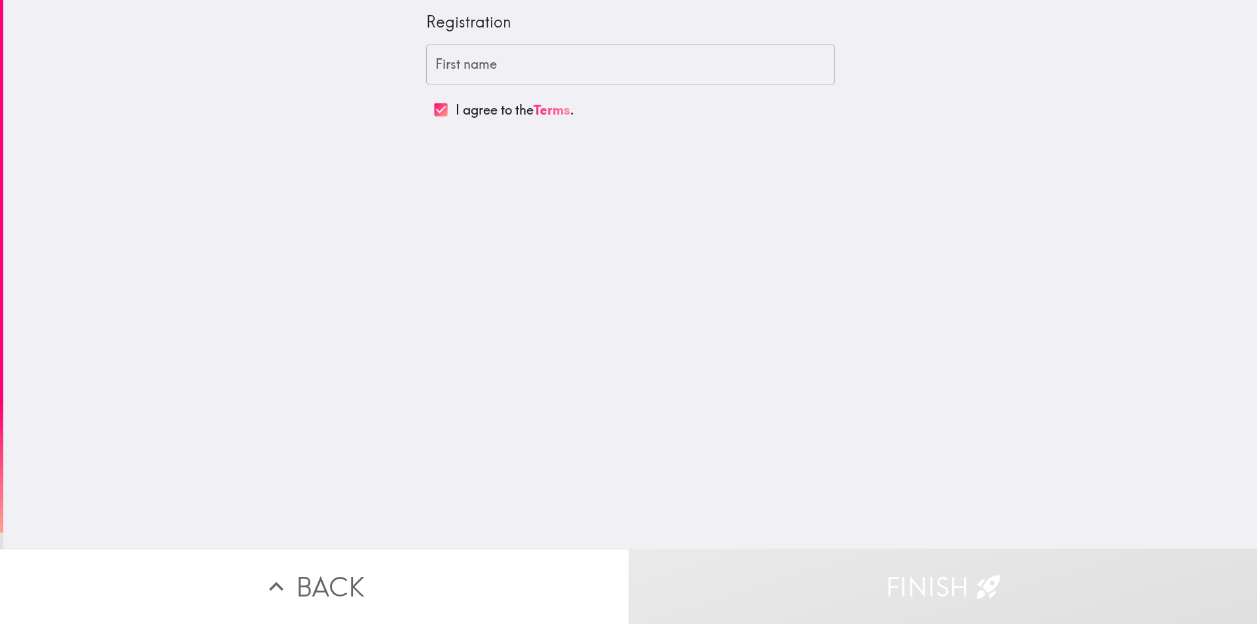
click at [574, 67] on input "First name" at bounding box center [630, 65] width 409 height 41
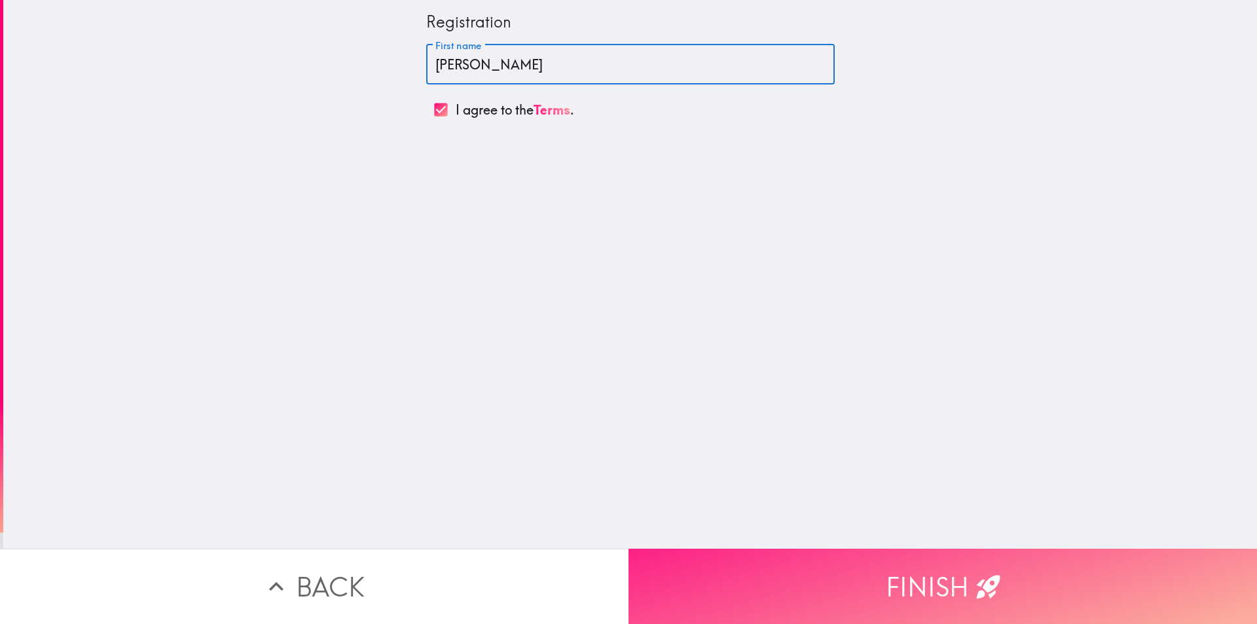
type input "[PERSON_NAME]"
click at [741, 557] on button "Finish" at bounding box center [943, 586] width 629 height 75
